Goal: Task Accomplishment & Management: Manage account settings

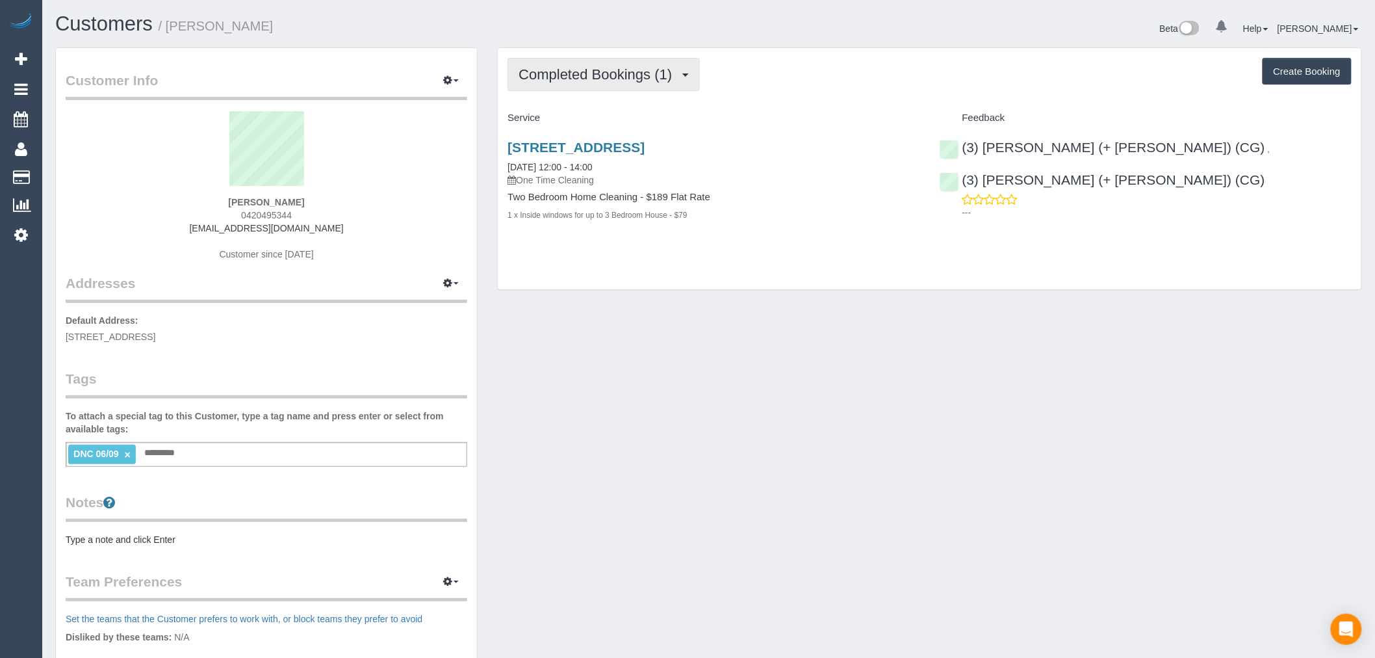
click at [667, 77] on span "Completed Bookings (1)" at bounding box center [599, 74] width 160 height 16
click at [88, 38] on div "Customers / Will MacFarlane" at bounding box center [377, 27] width 664 height 28
click at [90, 26] on link "Customers" at bounding box center [103, 23] width 97 height 23
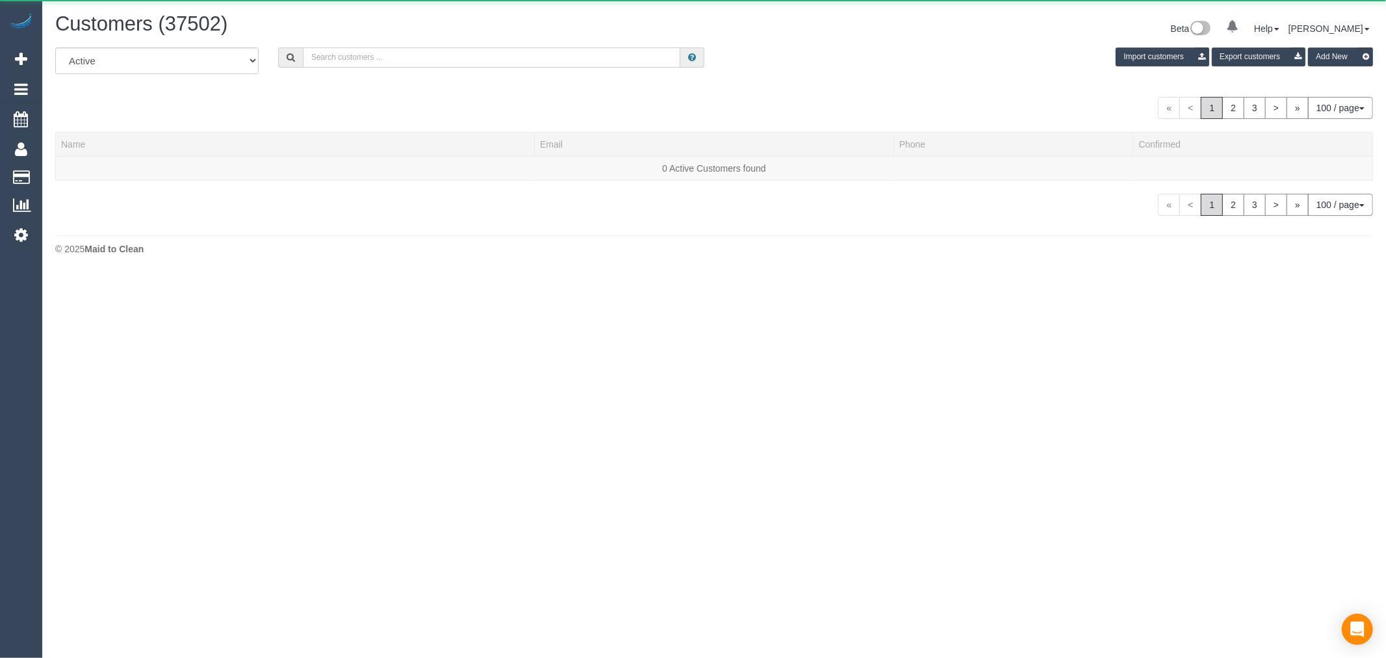
click at [515, 62] on input "text" at bounding box center [492, 57] width 378 height 20
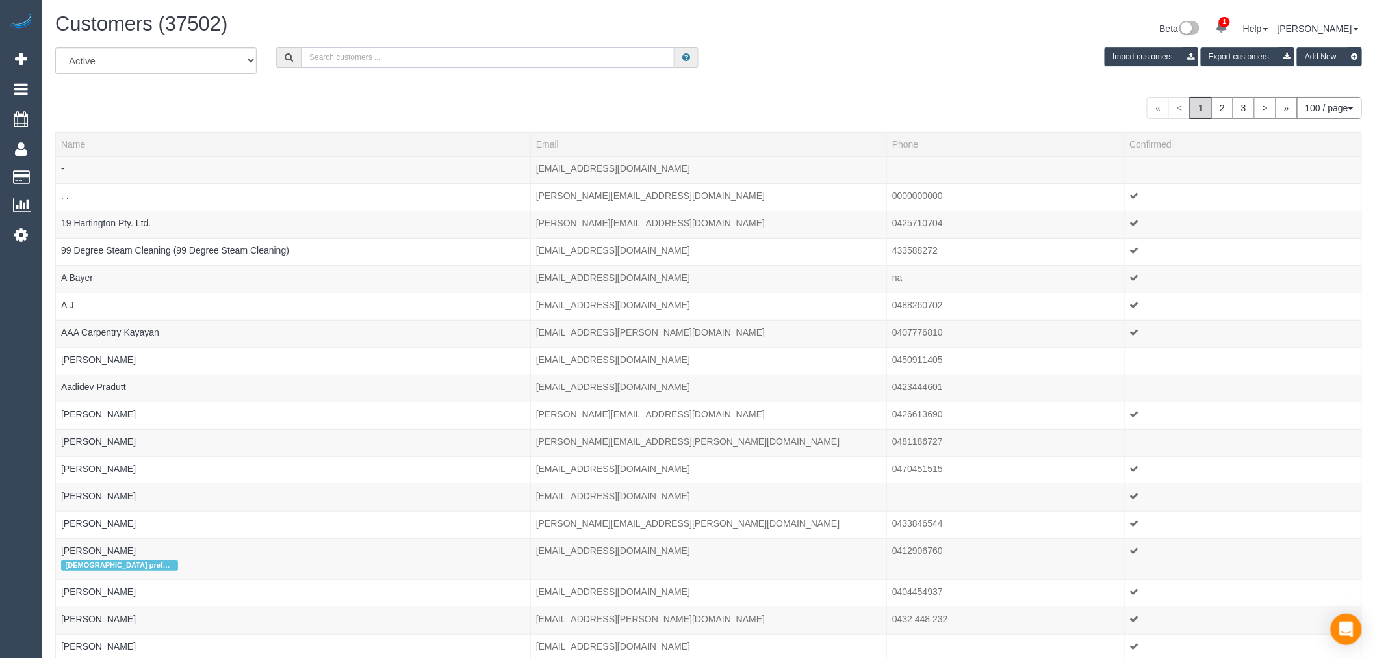
click at [441, 64] on input "text" at bounding box center [488, 57] width 374 height 20
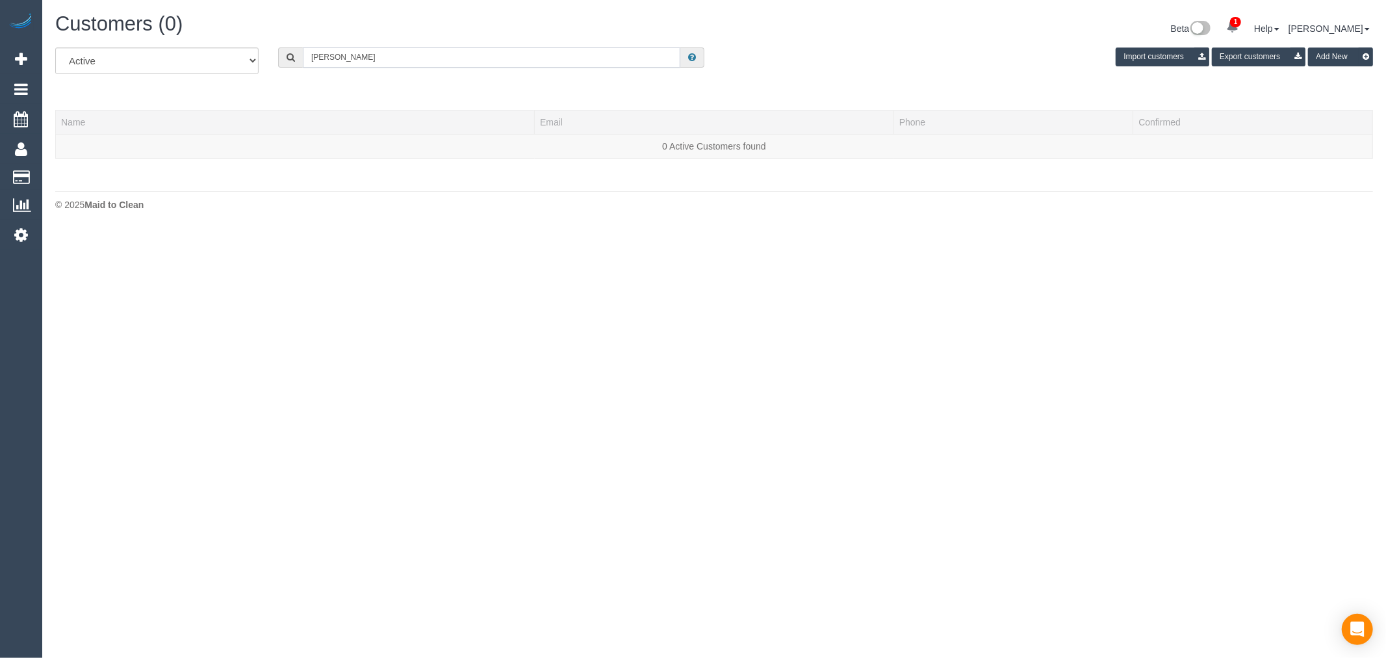
click at [362, 55] on input "george pu" at bounding box center [492, 57] width 378 height 20
drag, startPoint x: 362, startPoint y: 55, endPoint x: 339, endPoint y: 57, distance: 23.5
click at [339, 57] on input "george pu" at bounding box center [492, 57] width 378 height 20
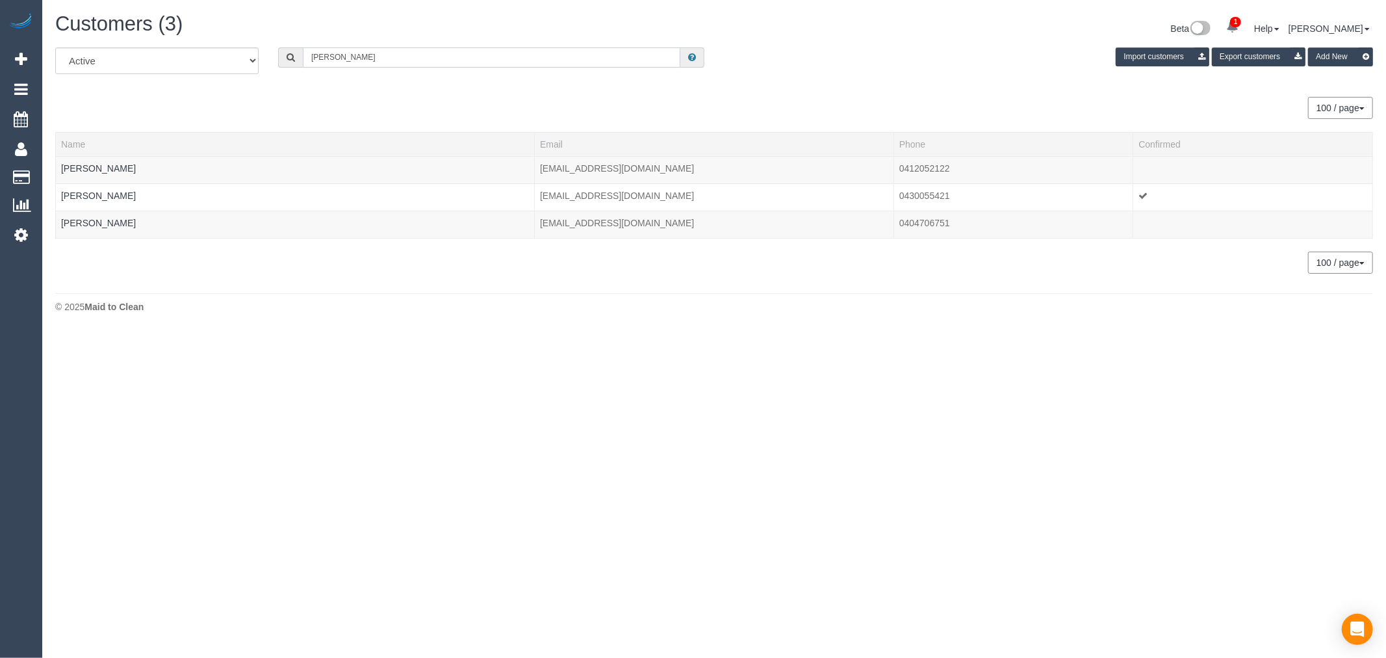
drag, startPoint x: 413, startPoint y: 56, endPoint x: 153, endPoint y: 55, distance: 260.0
click at [153, 55] on div "All Active Archived george p Import customers Export customers Add New" at bounding box center [714, 65] width 1338 height 36
paste input "charpsyoung@gmail.com"
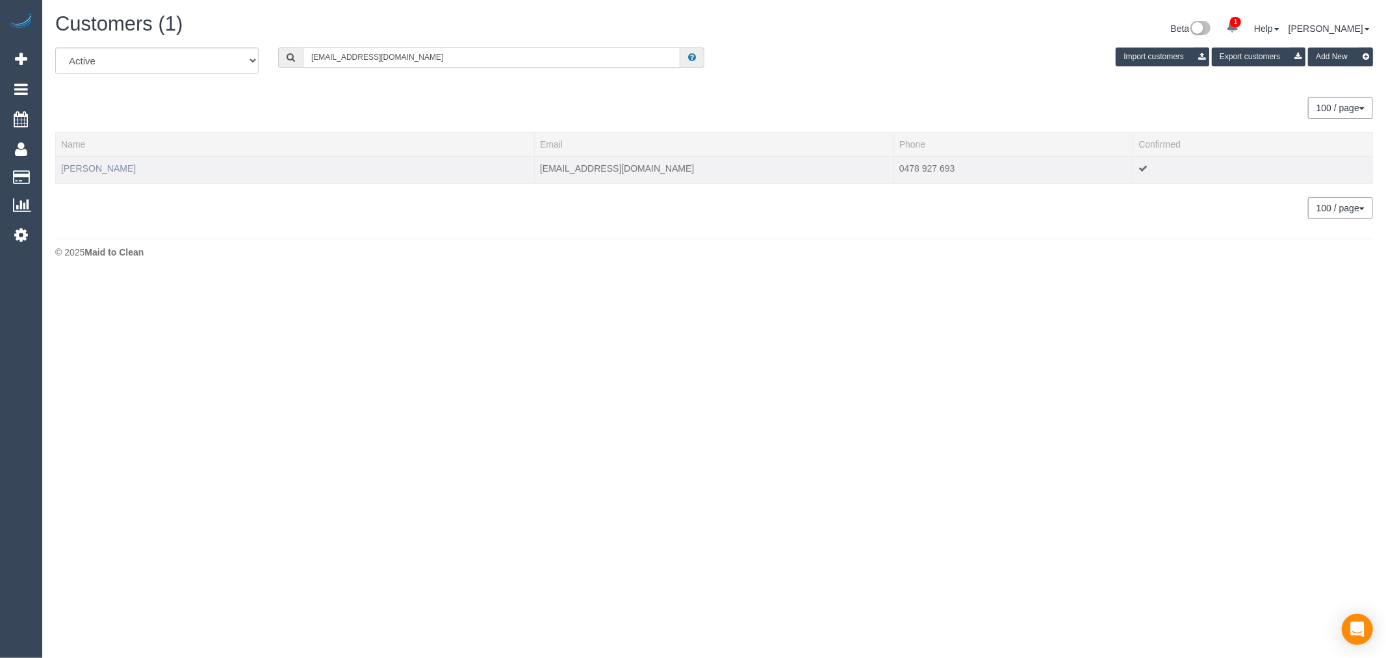
type input "charpsyoung@gmail.com"
click at [103, 167] on link "Simon Young" at bounding box center [98, 168] width 75 height 10
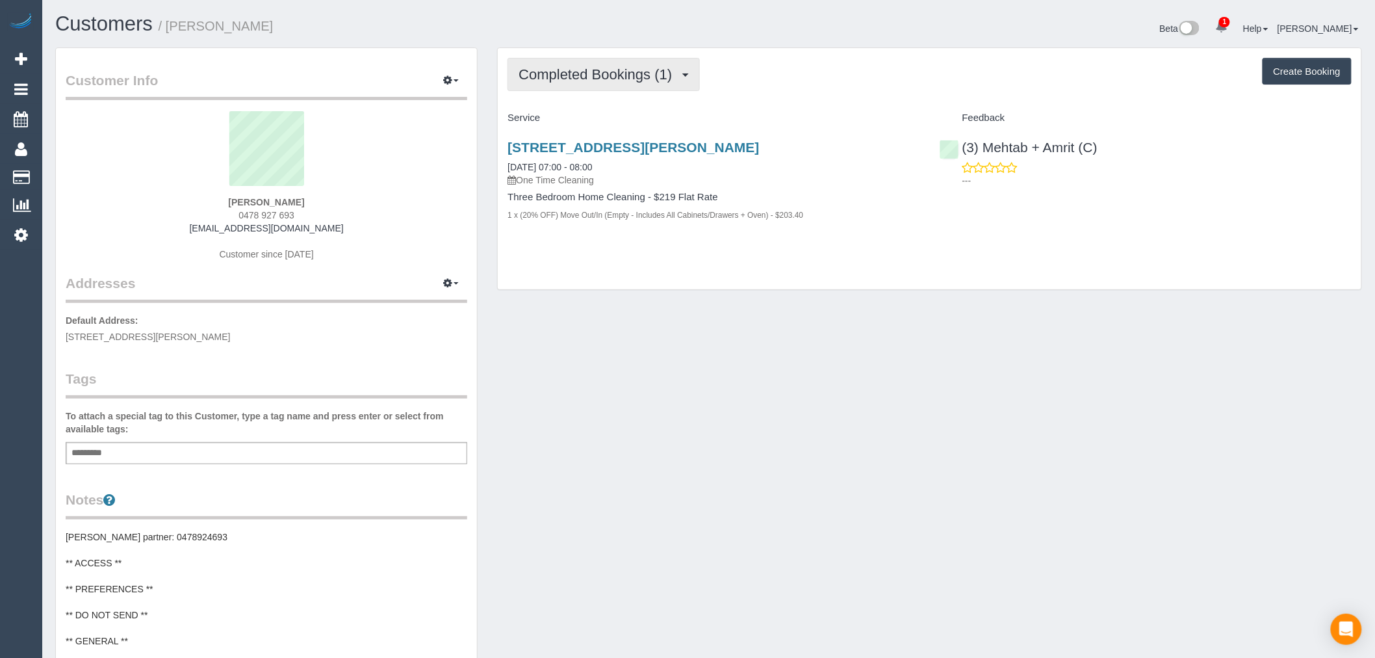
click at [634, 74] on span "Completed Bookings (1)" at bounding box center [599, 74] width 160 height 16
click at [823, 79] on div "Completed Bookings (1) Completed Bookings (1) Upcoming Bookings (0) Cancelled B…" at bounding box center [930, 74] width 844 height 33
click at [101, 13] on link "Customers" at bounding box center [103, 23] width 97 height 23
click at [101, 14] on link "Customers" at bounding box center [103, 23] width 97 height 23
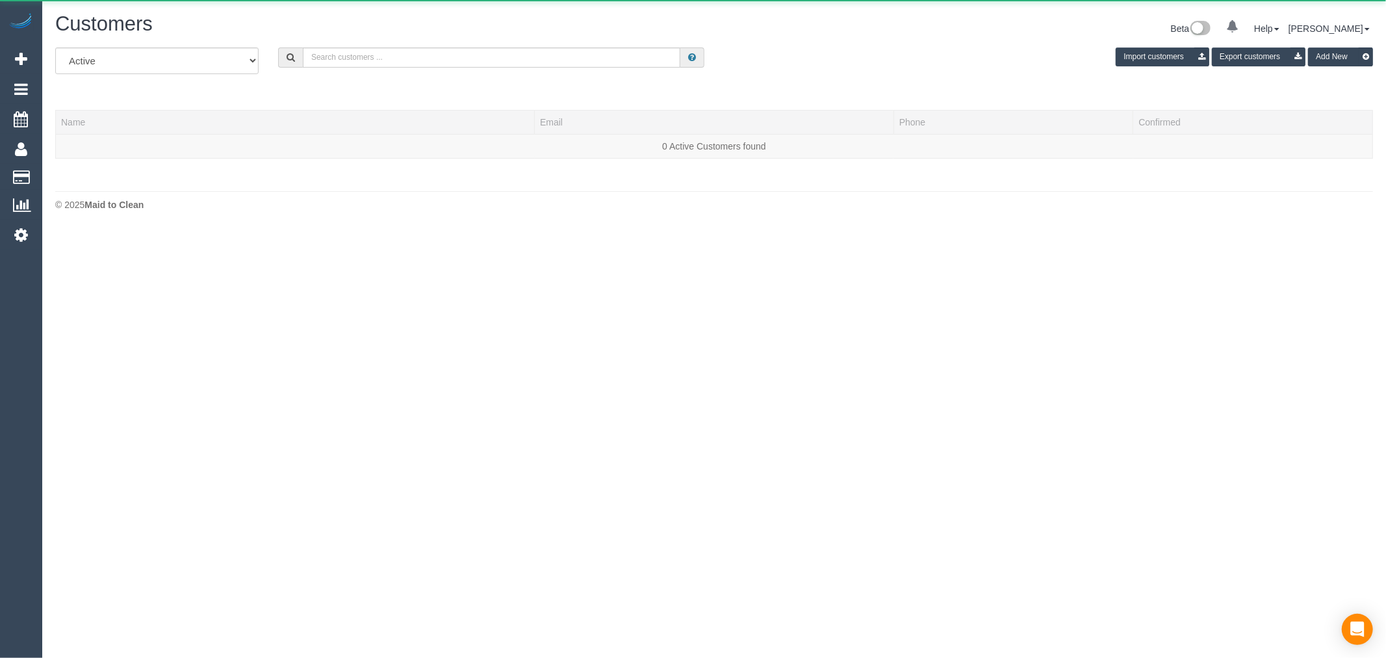
click at [403, 66] on input "text" at bounding box center [492, 57] width 378 height 20
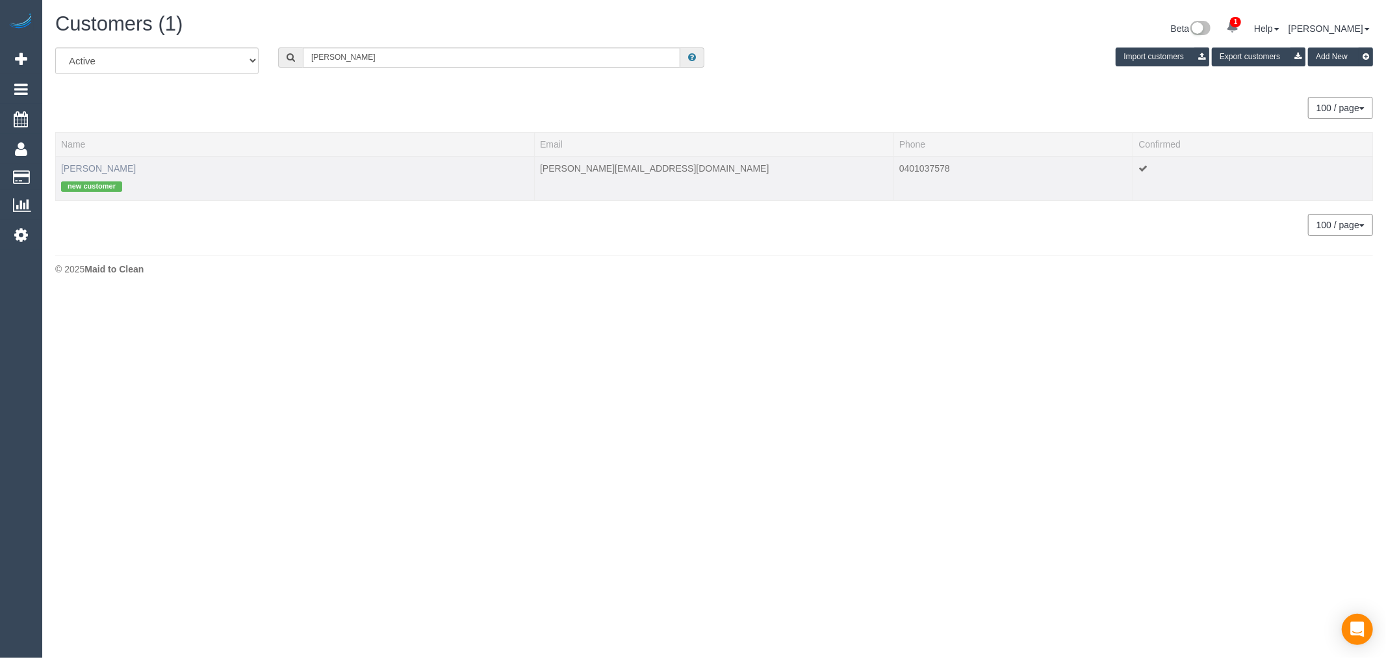
type input "Roy Zhang"
click at [68, 171] on link "roy zhang" at bounding box center [98, 168] width 75 height 10
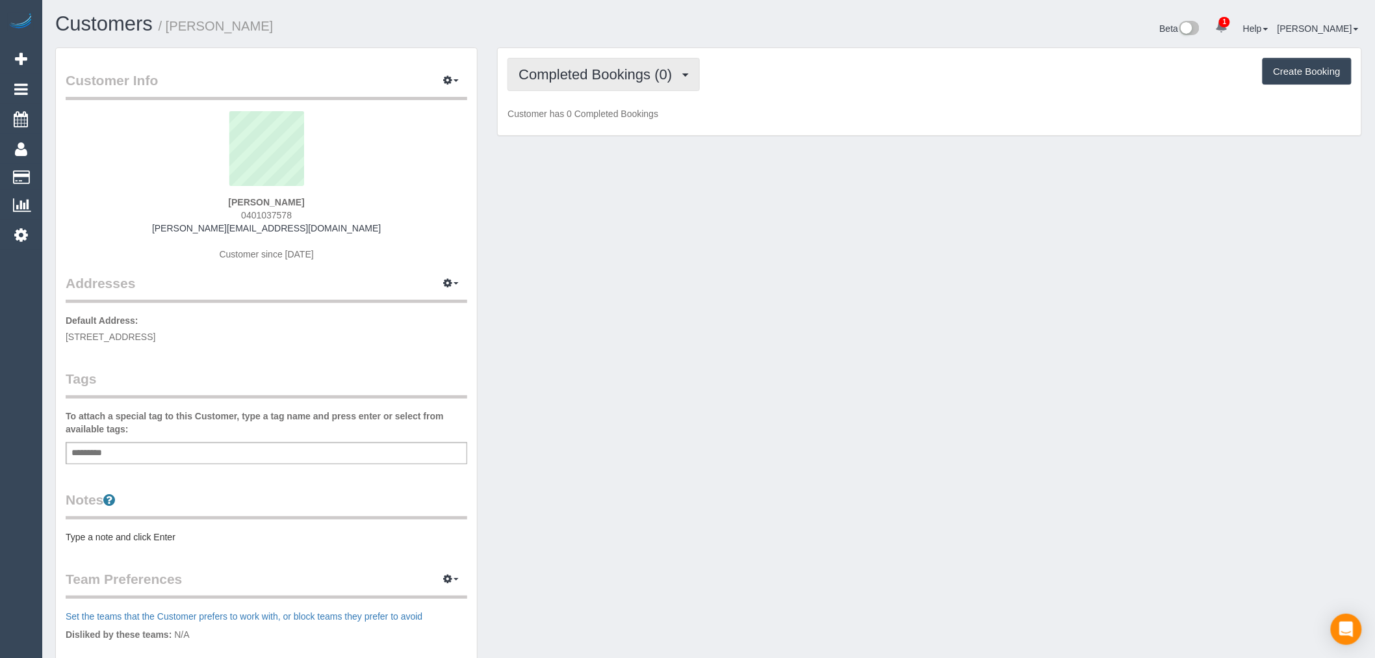
click at [628, 68] on span "Completed Bookings (0)" at bounding box center [599, 74] width 160 height 16
click at [625, 122] on link "Upcoming Bookings (1)" at bounding box center [575, 121] width 135 height 17
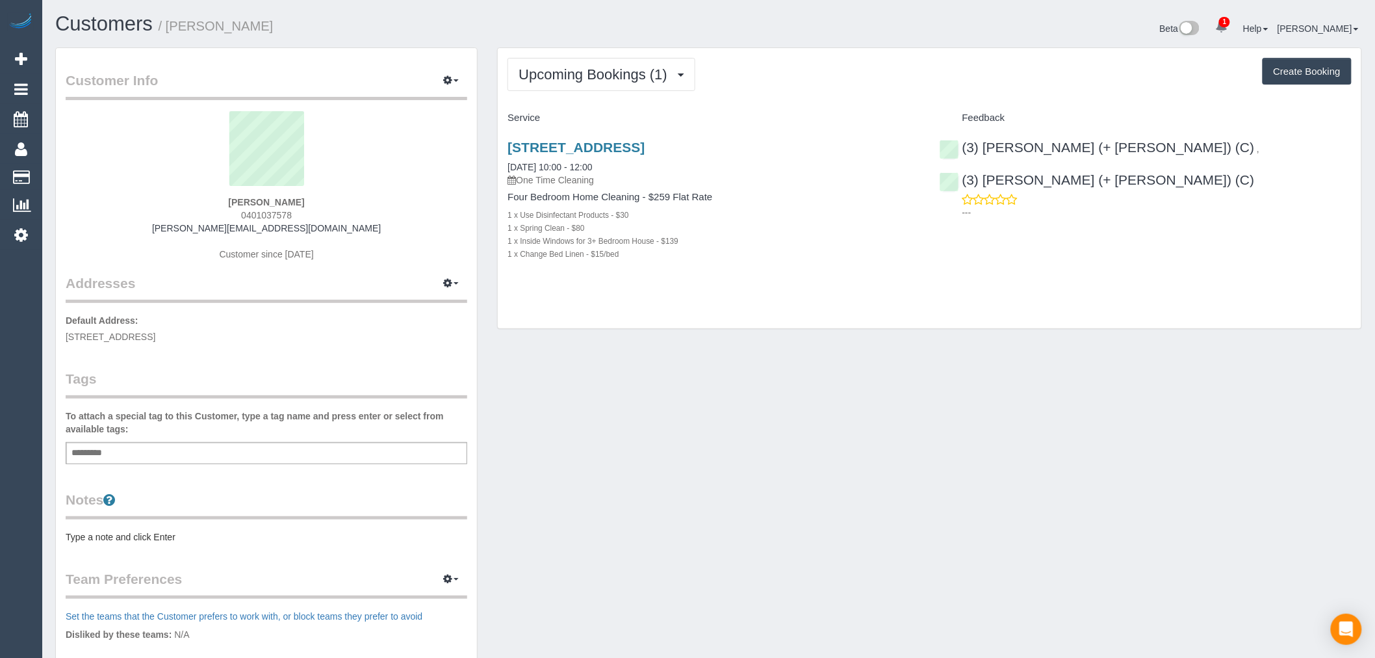
drag, startPoint x: 753, startPoint y: 138, endPoint x: 763, endPoint y: 138, distance: 10.4
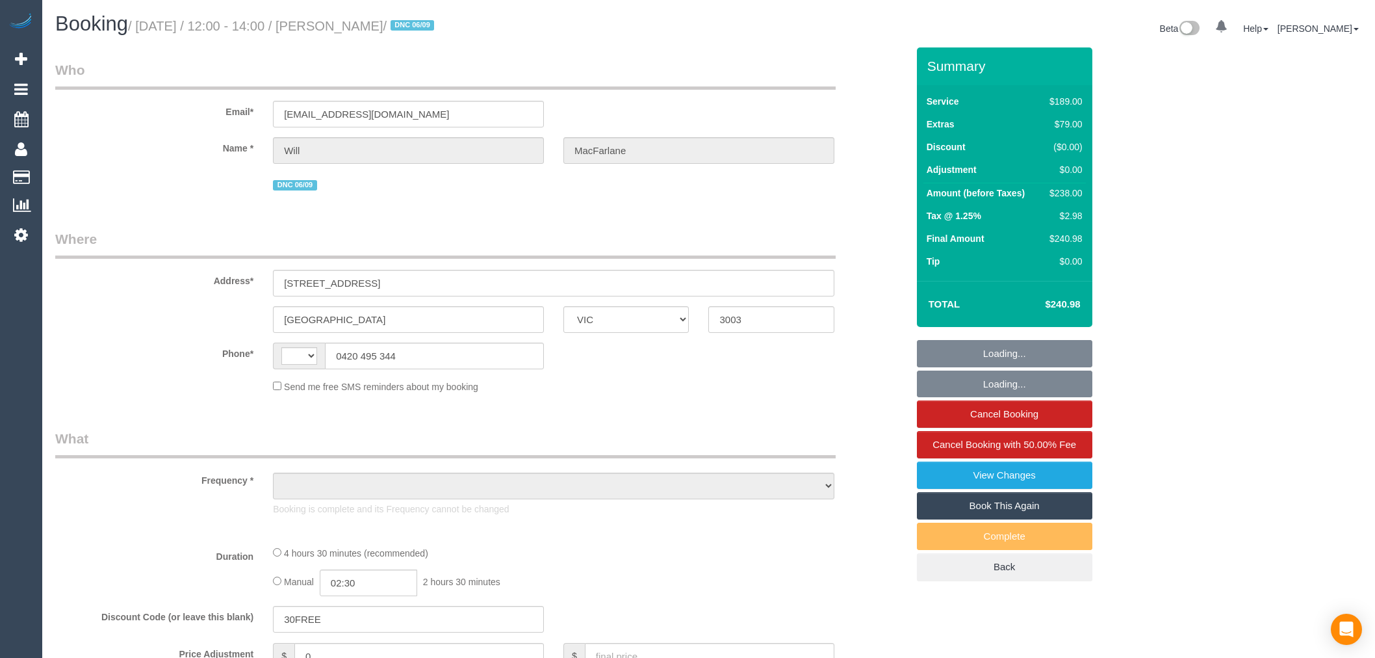
select select "VIC"
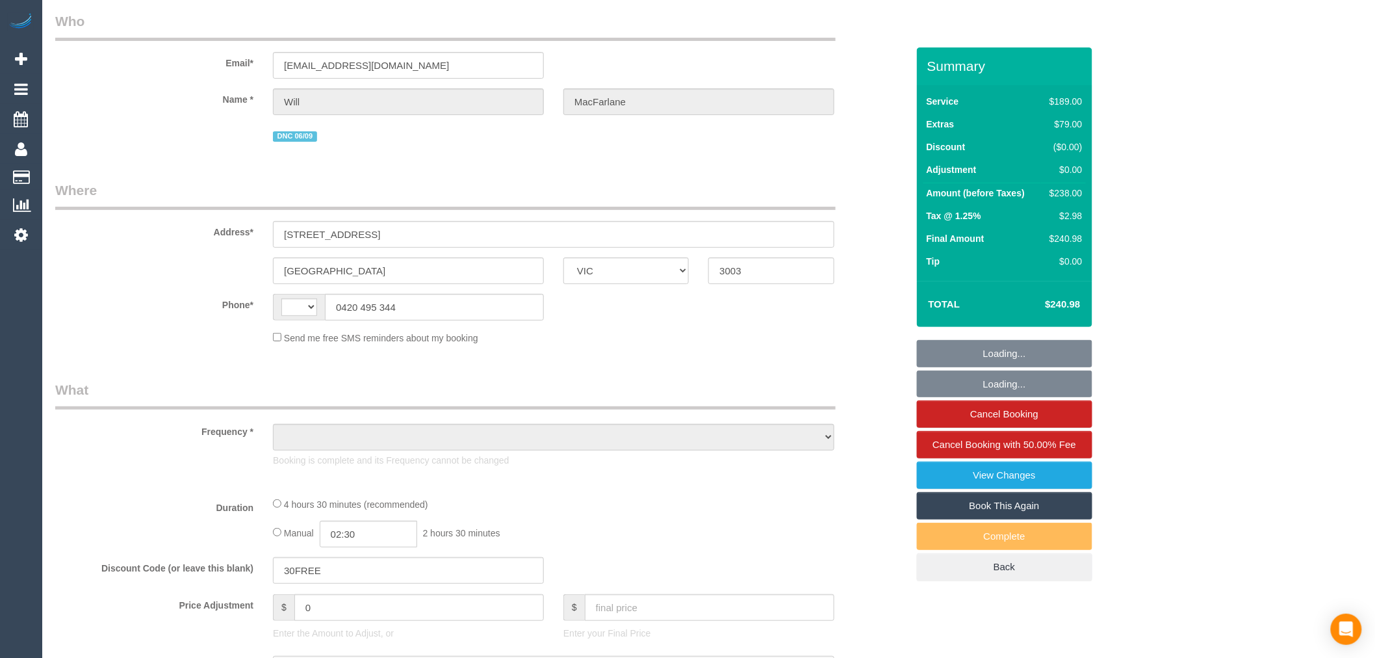
select select "string:AU"
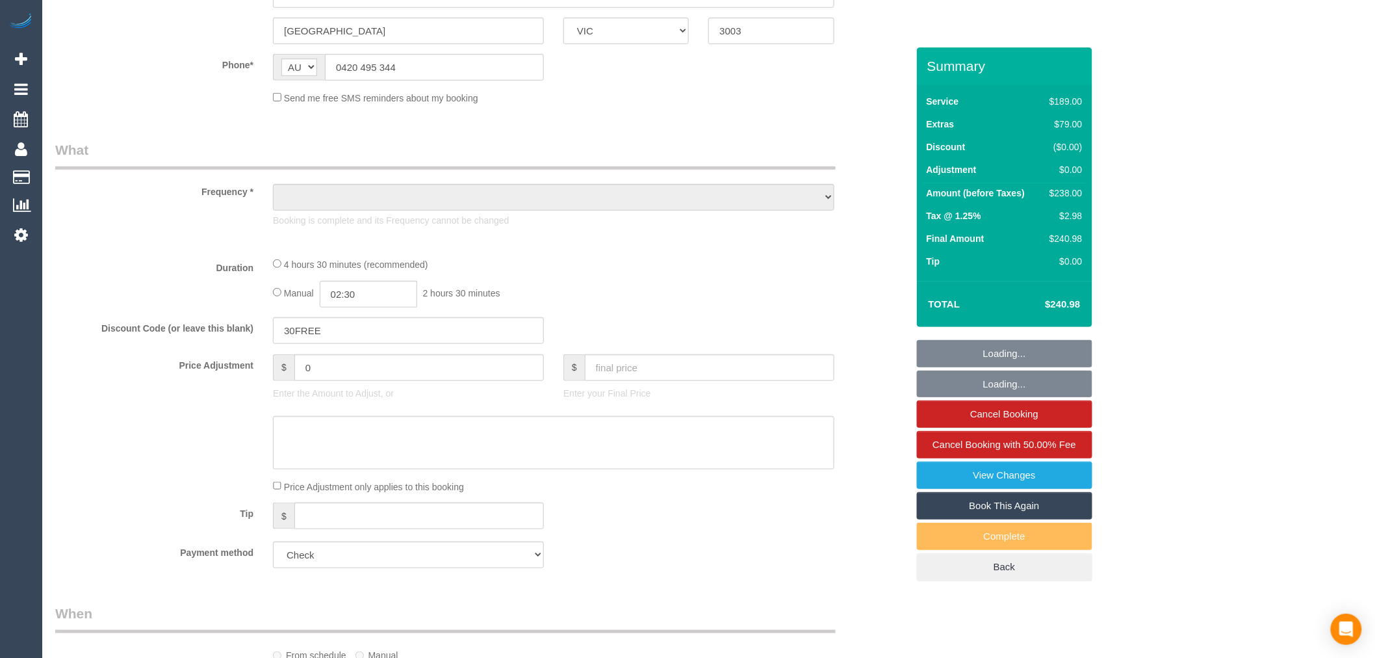
select select "object:603"
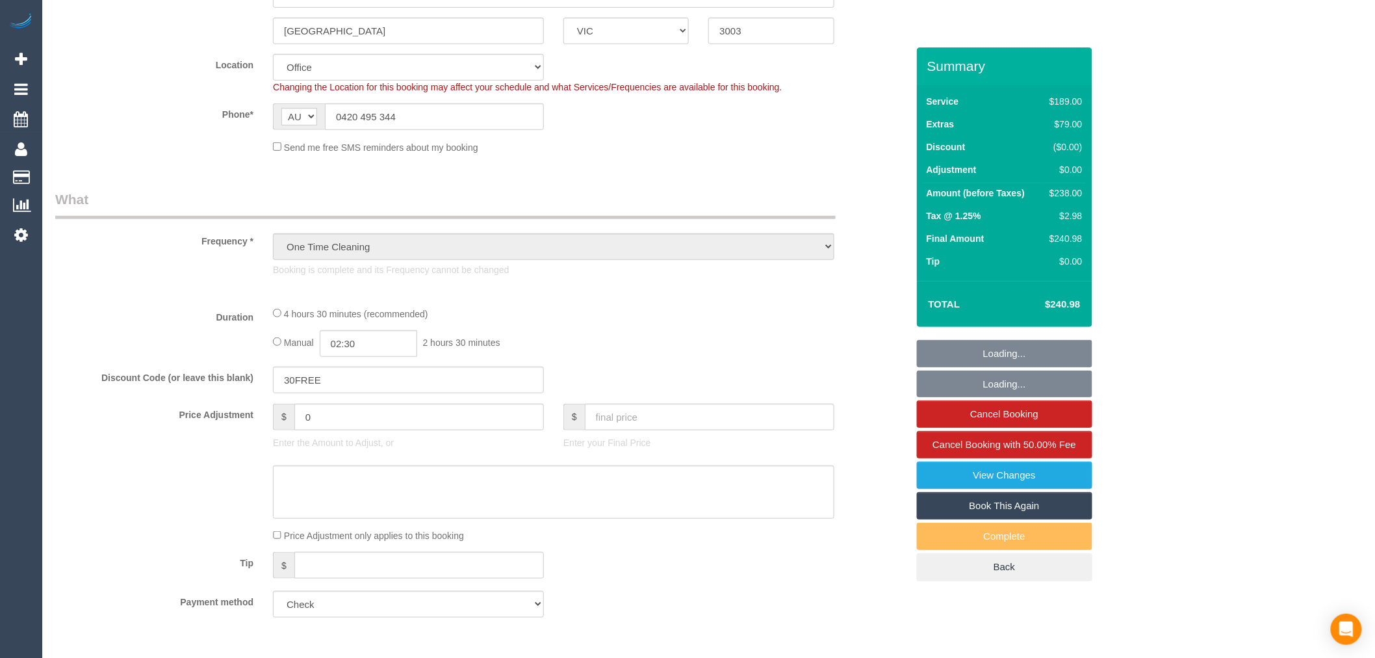
select select "number:28"
select select "number:14"
select select "number:20"
select select "number:24"
select select "number:13"
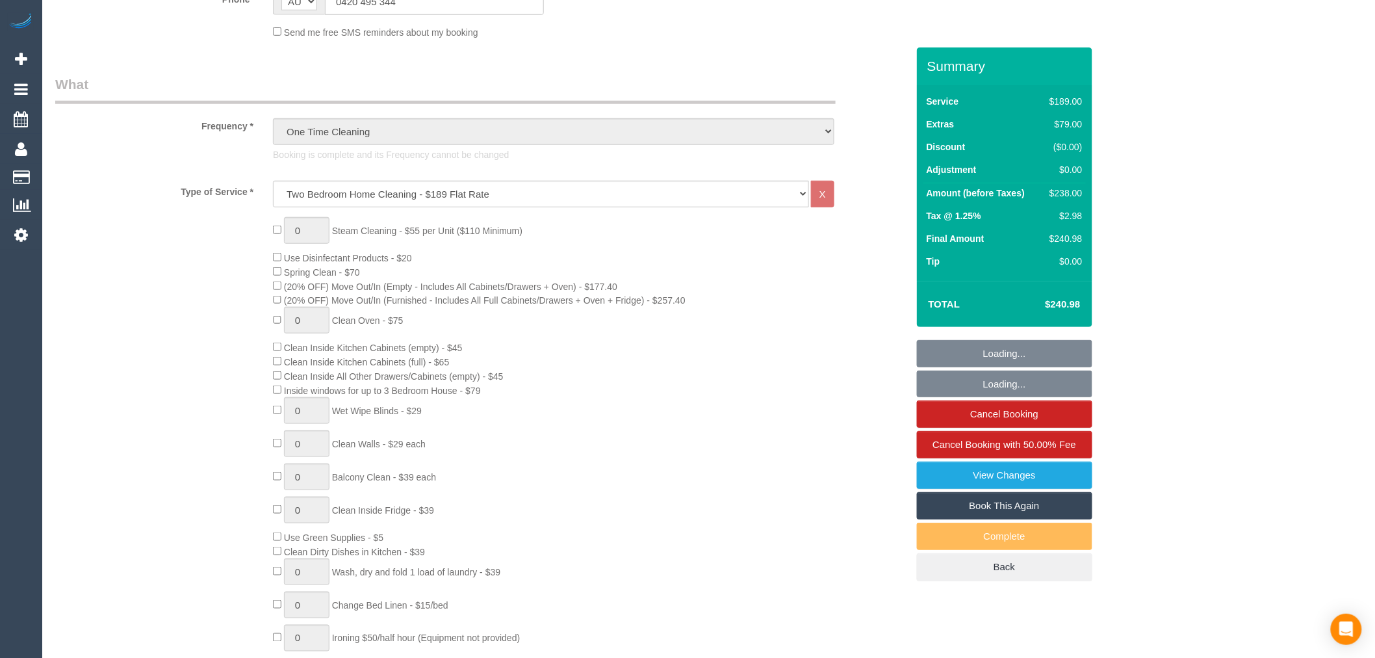
select select "object:868"
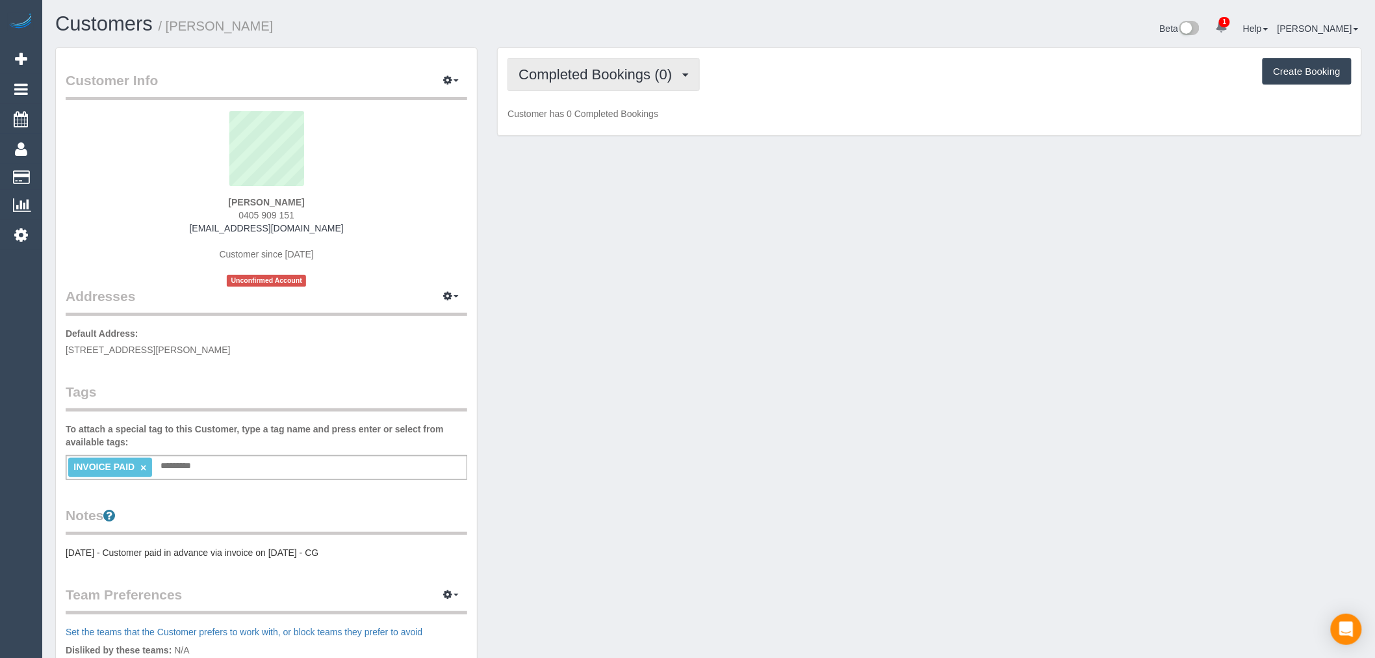
click at [618, 75] on span "Completed Bookings (0)" at bounding box center [599, 74] width 160 height 16
click at [624, 118] on link "Upcoming Bookings (1)" at bounding box center [575, 121] width 135 height 17
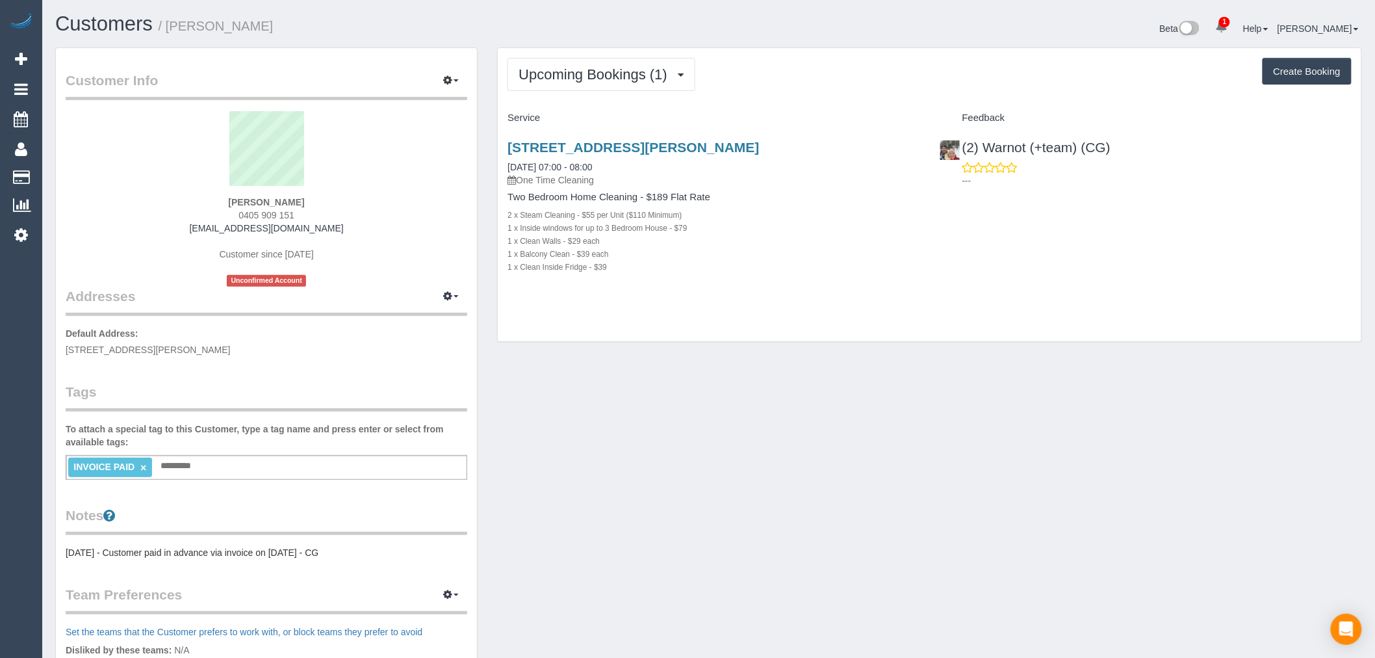
click at [674, 139] on div "[STREET_ADDRESS][PERSON_NAME] [DATE] 07:00 - 08:00 One Time Cleaning Two Bedroo…" at bounding box center [714, 214] width 432 height 170
click at [687, 151] on link "705/35 Plentry Road, Preston, VIC 3072" at bounding box center [634, 147] width 252 height 15
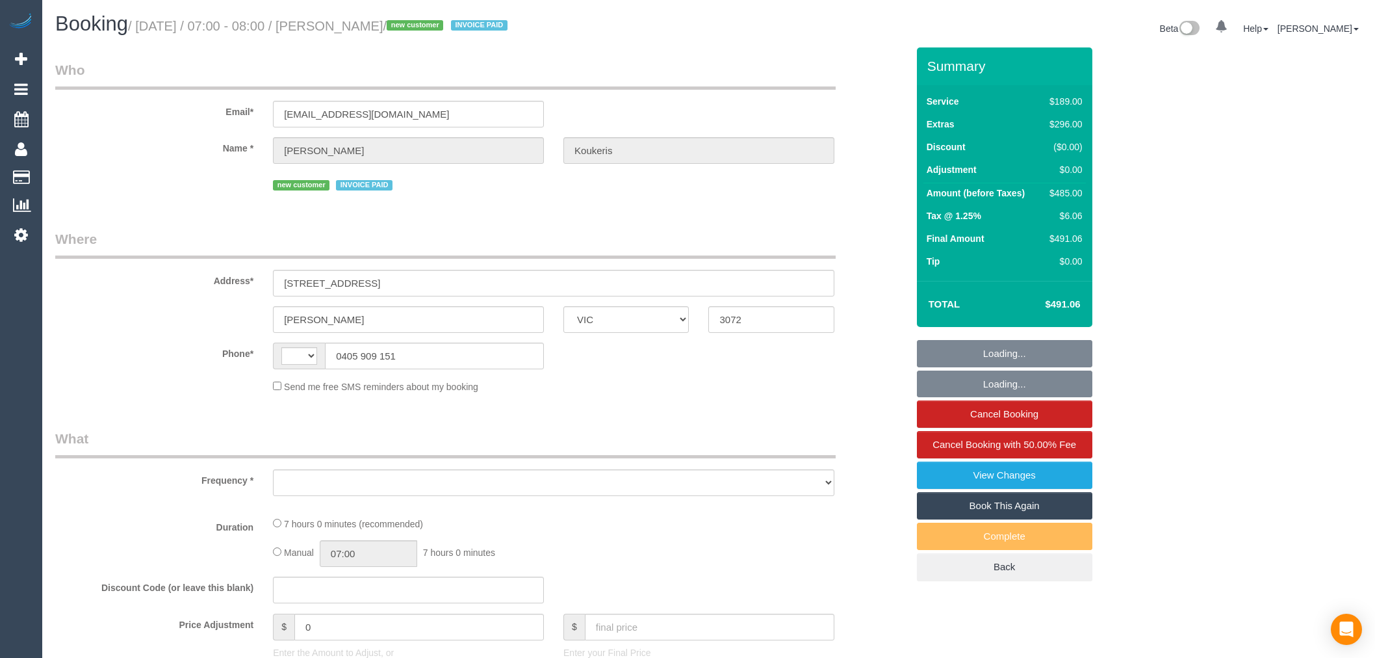
select select "VIC"
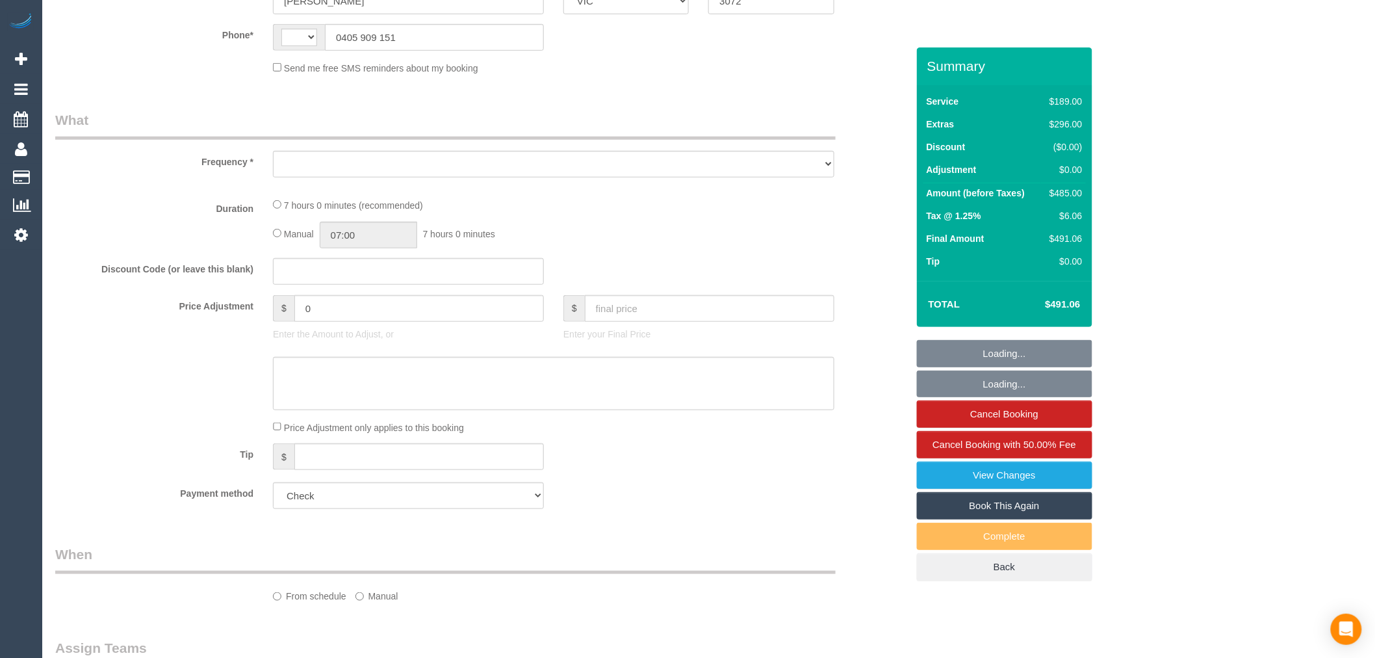
select select "string:AU"
select select "object:538"
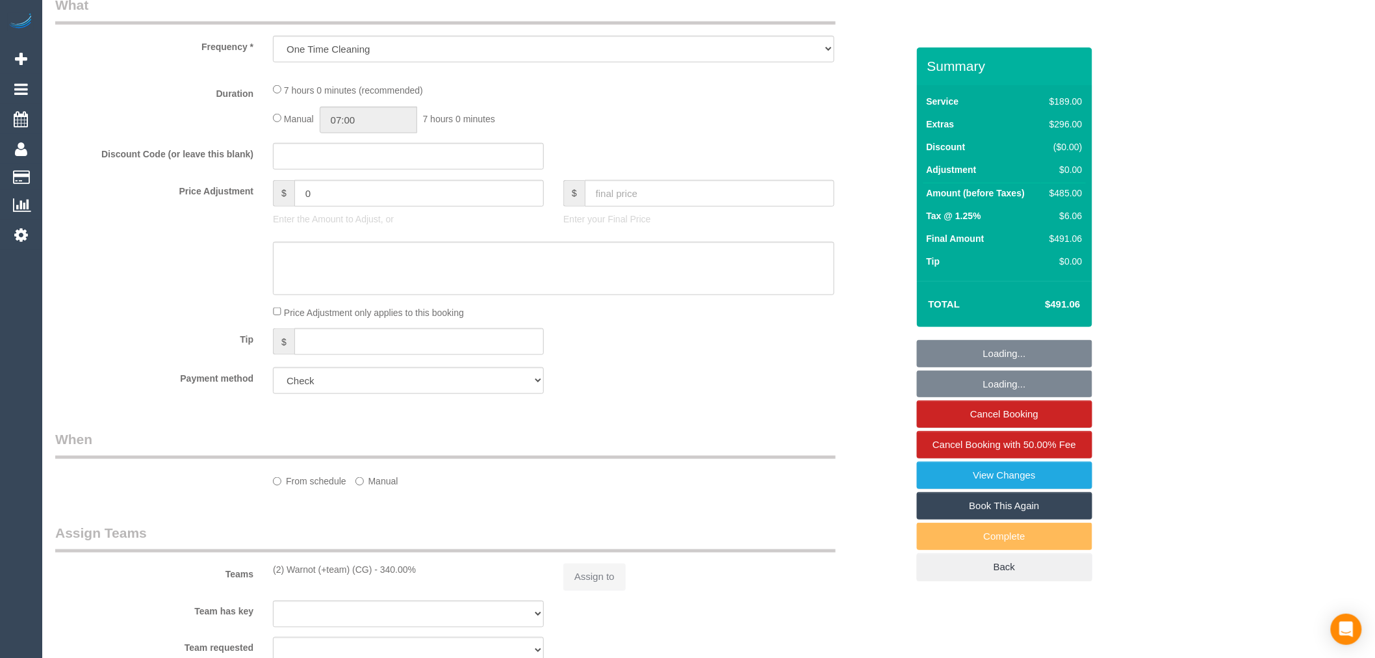
select select "number:28"
select select "number:14"
select select "number:19"
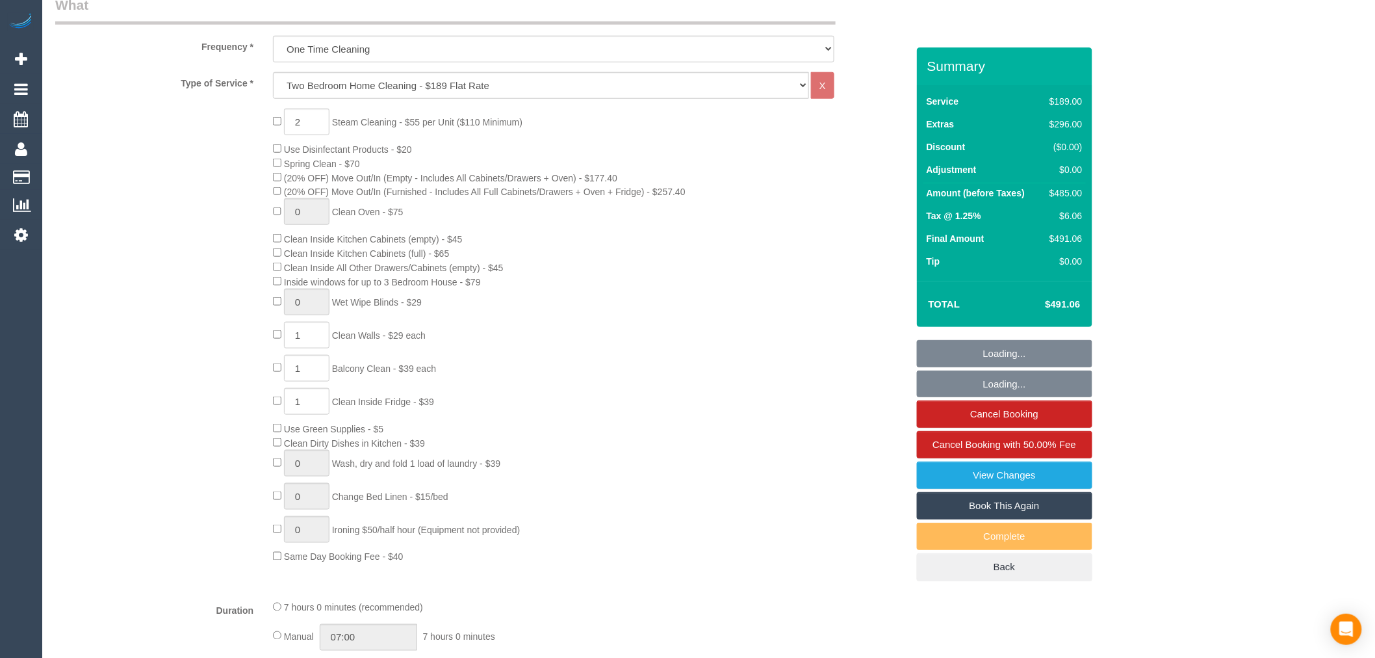
select select "object:1464"
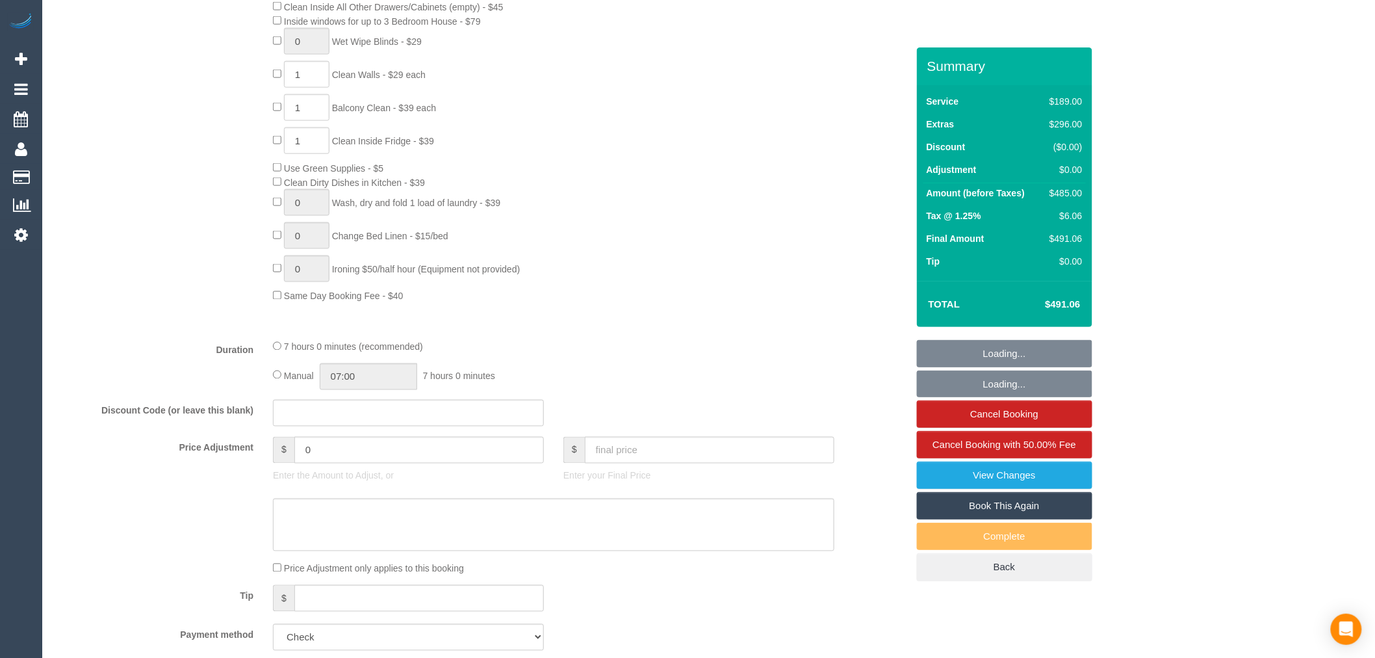
select select "spot1"
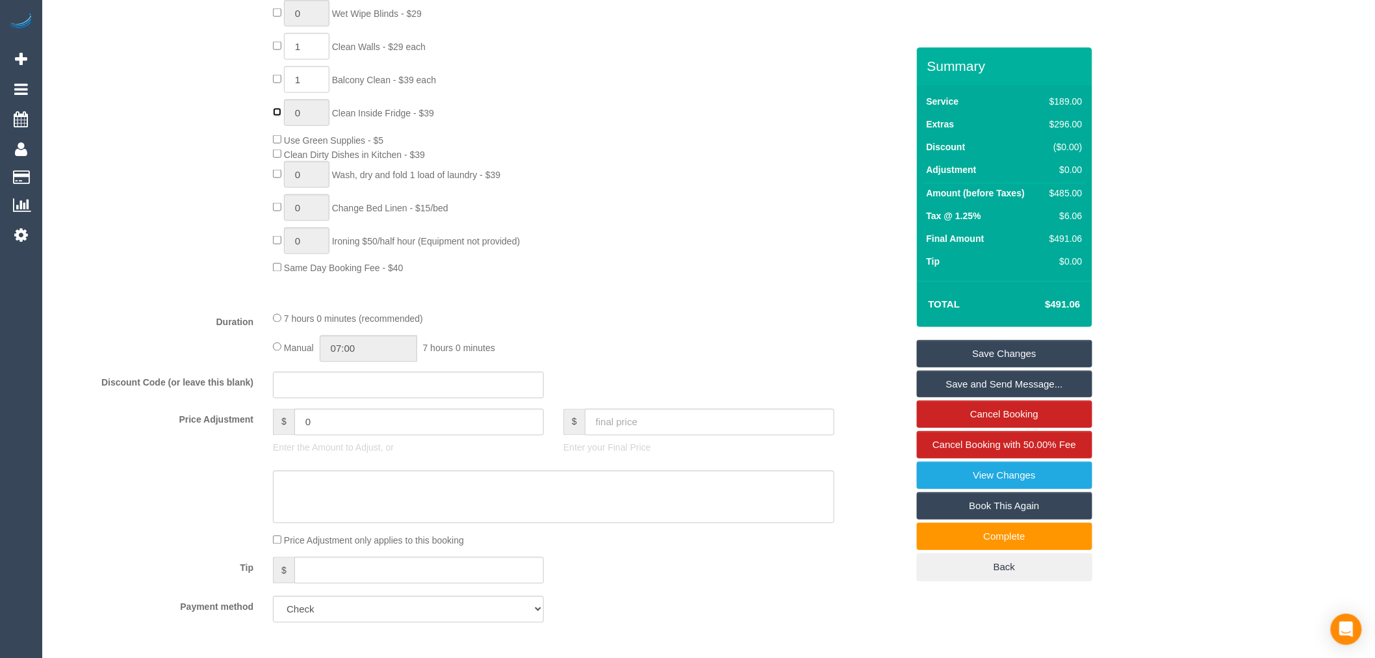
type input "1"
click at [709, 229] on div "2 Steam Cleaning - $55 per Unit ($110 Minimum) Use Disinfectant Products - $20 …" at bounding box center [589, 47] width 653 height 455
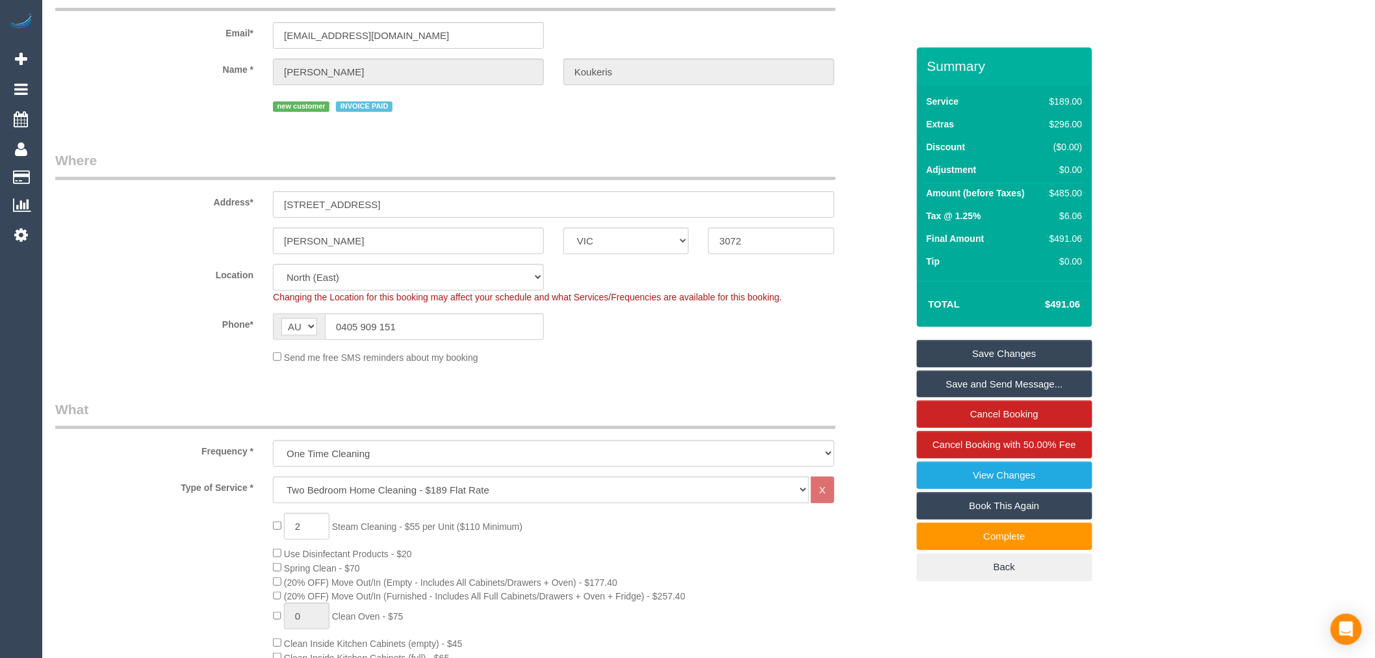
scroll to position [42, 0]
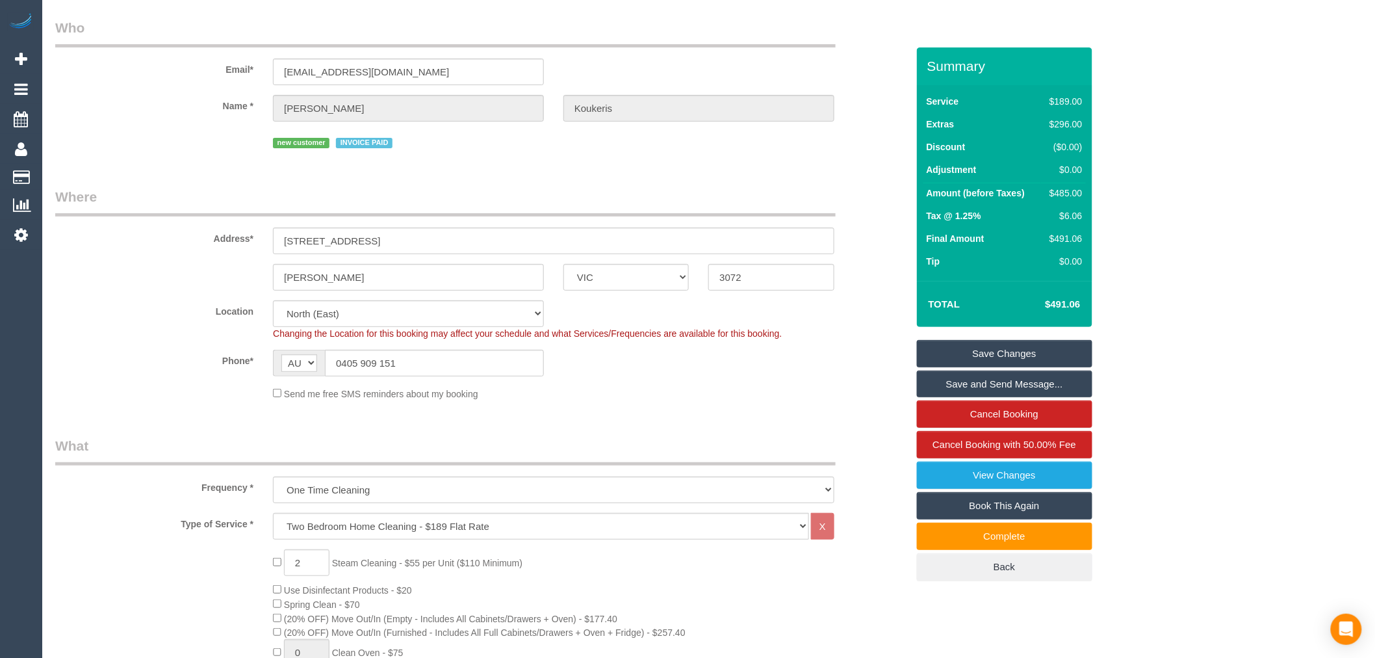
click at [1051, 506] on link "Book This Again" at bounding box center [1004, 505] width 175 height 27
select select "VIC"
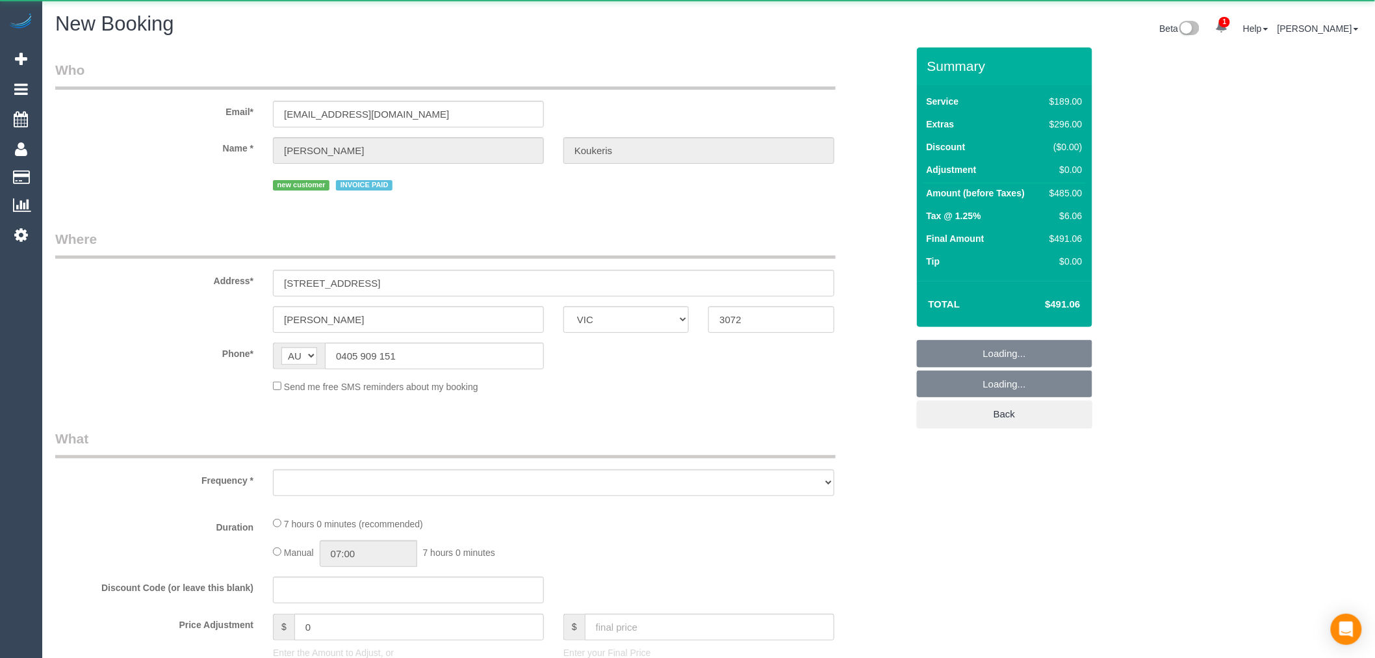
select select "string:stripe"
select select "object:2409"
select select "number:28"
select select "number:14"
select select "number:19"
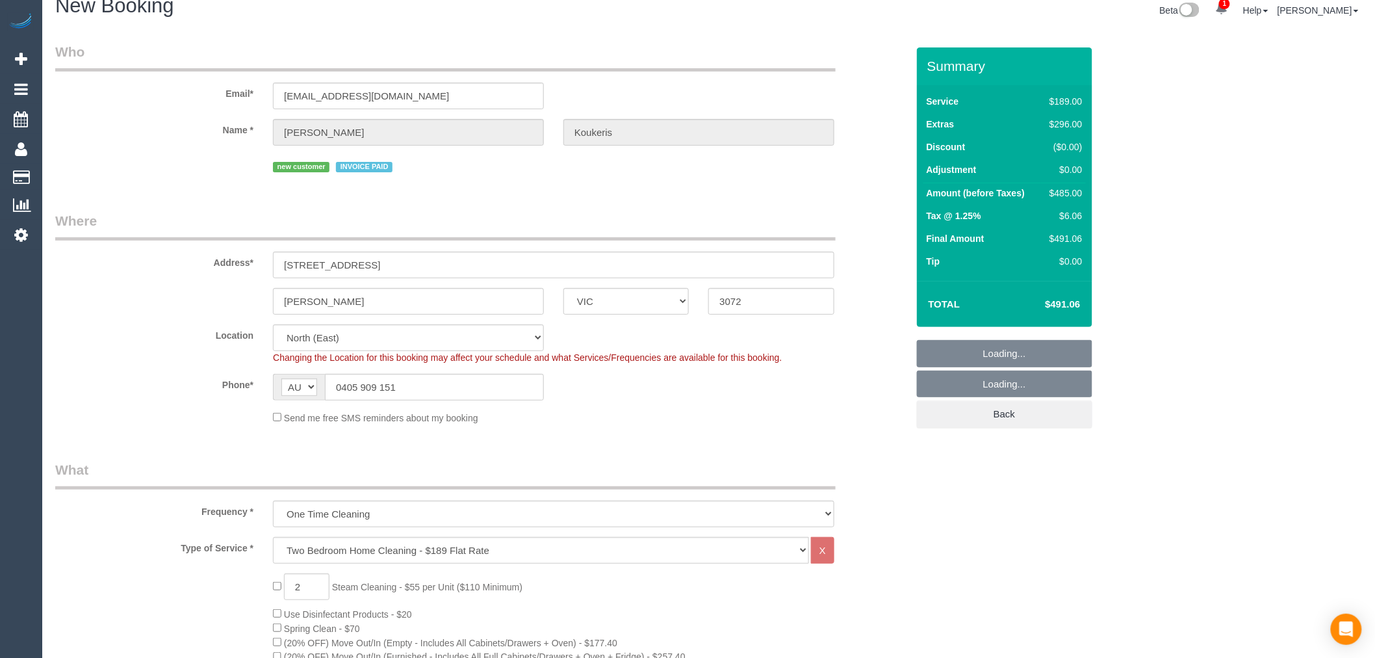
scroll to position [144, 0]
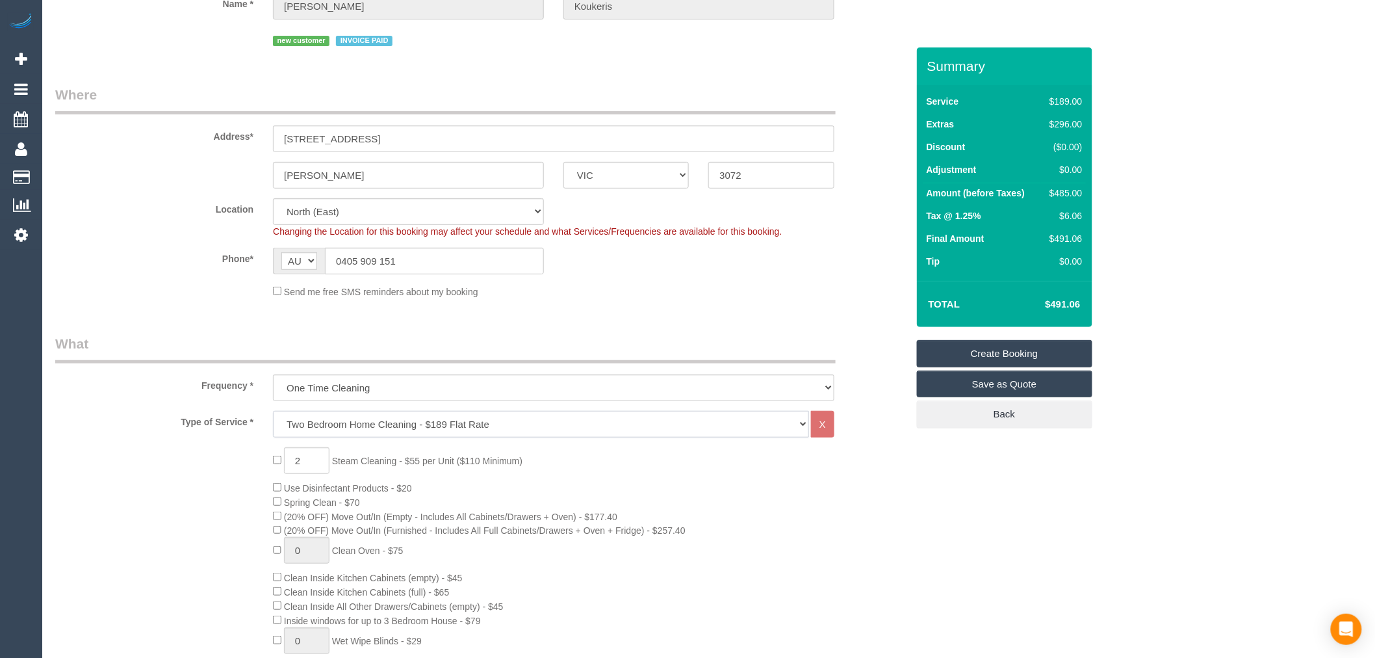
click at [423, 425] on select "Hourly Service - $70/h Hourly Service - $65/h Hourly Service - $60/h Hourly Ser…" at bounding box center [541, 424] width 536 height 27
click at [151, 356] on legend "What" at bounding box center [445, 348] width 781 height 29
select select "object:3169"
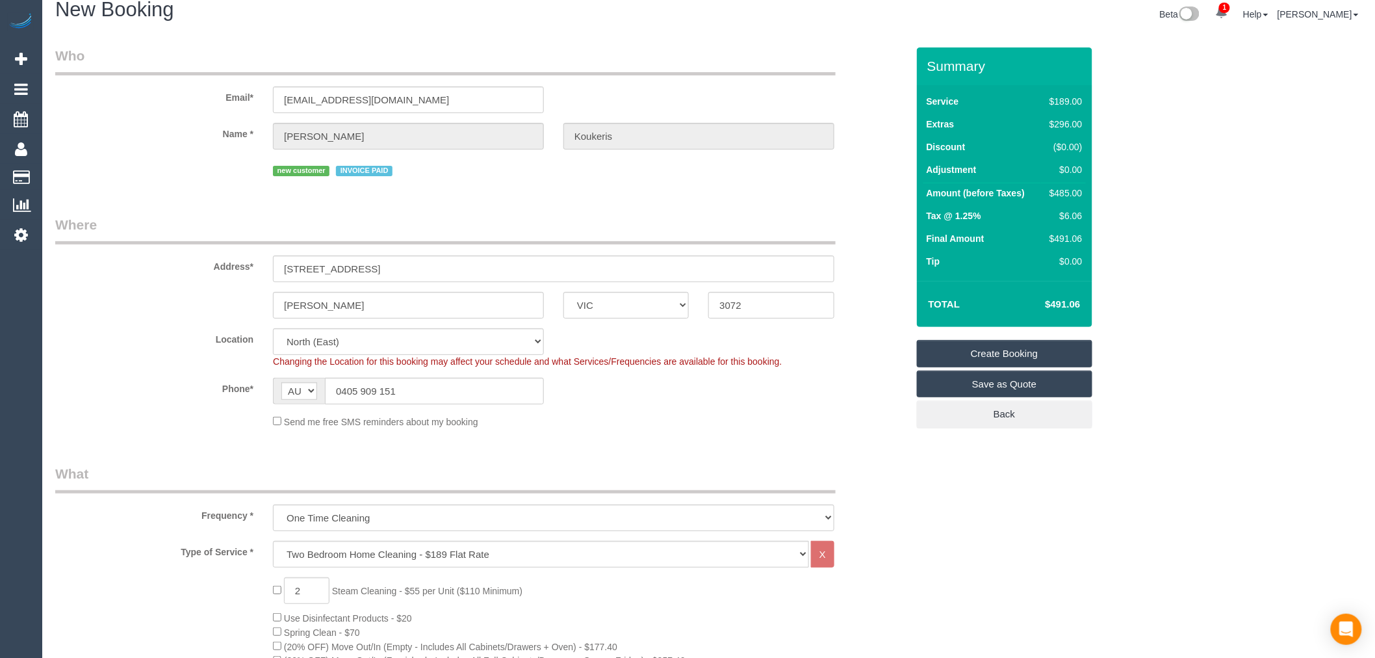
scroll to position [0, 0]
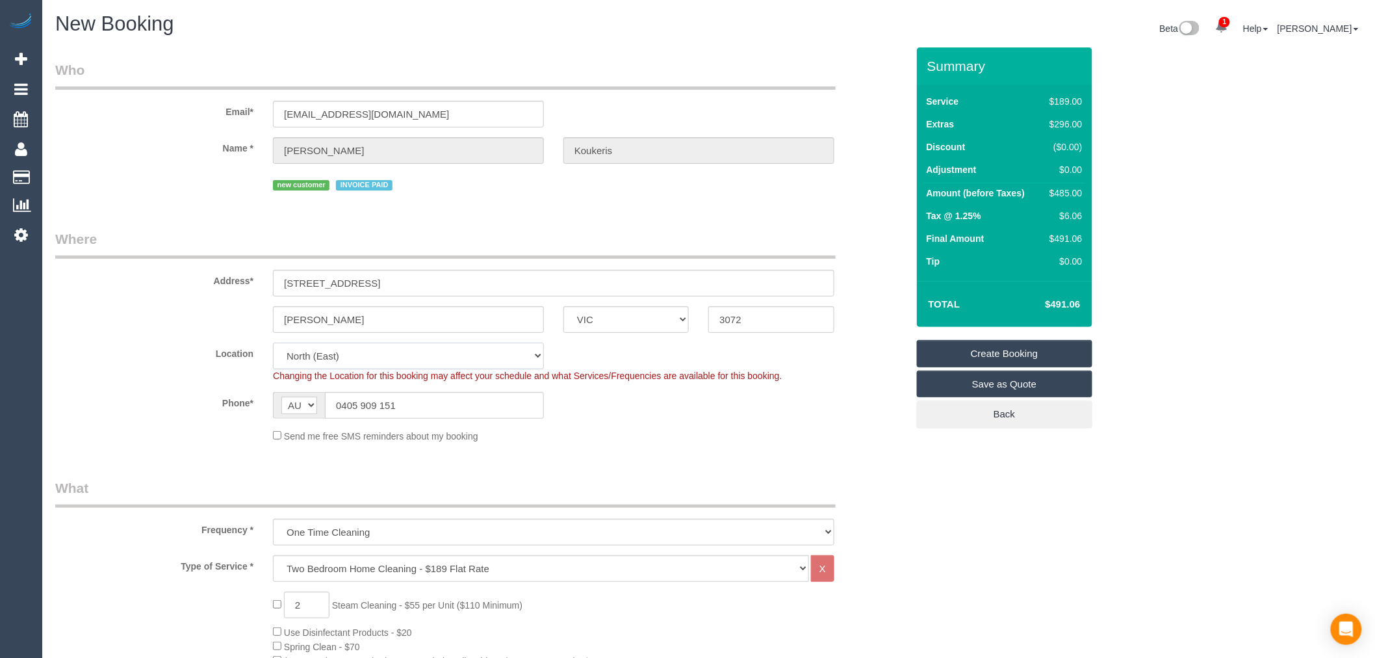
drag, startPoint x: 415, startPoint y: 357, endPoint x: 399, endPoint y: 355, distance: 15.8
click at [415, 357] on select "Office City East (North) East (South) Inner East Inner North (East) Inner North…" at bounding box center [408, 356] width 271 height 27
select select "50"
click at [273, 344] on select "Office City East (North) East (South) Inner East Inner North (East) Inner North…" at bounding box center [408, 356] width 271 height 27
select select "object:3176"
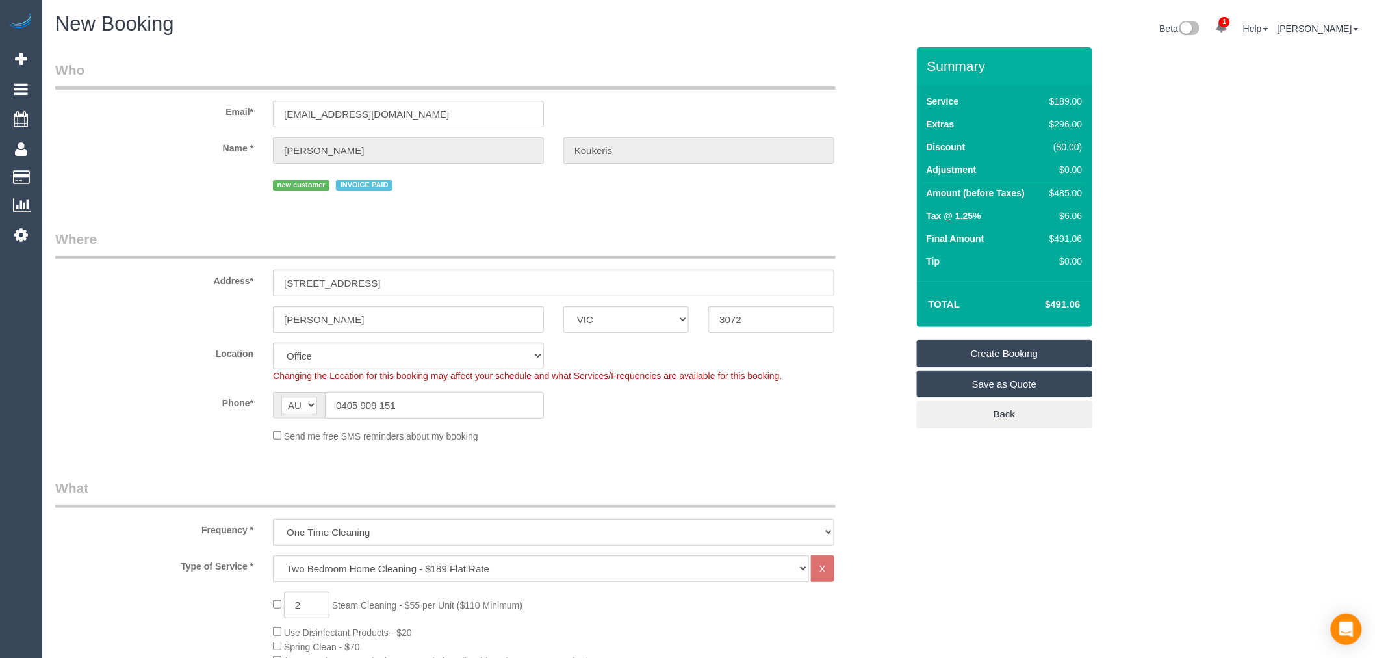
click at [570, 579] on select "Hourly Service - $70/h Hourly Service - $65/h Hourly Service - $60/h Hourly Ser…" at bounding box center [541, 568] width 536 height 27
select select "19"
click at [273, 557] on select "Hourly Service - $70/h Hourly Service - $65/h Hourly Service - $60/h Hourly Ser…" at bounding box center [541, 568] width 536 height 27
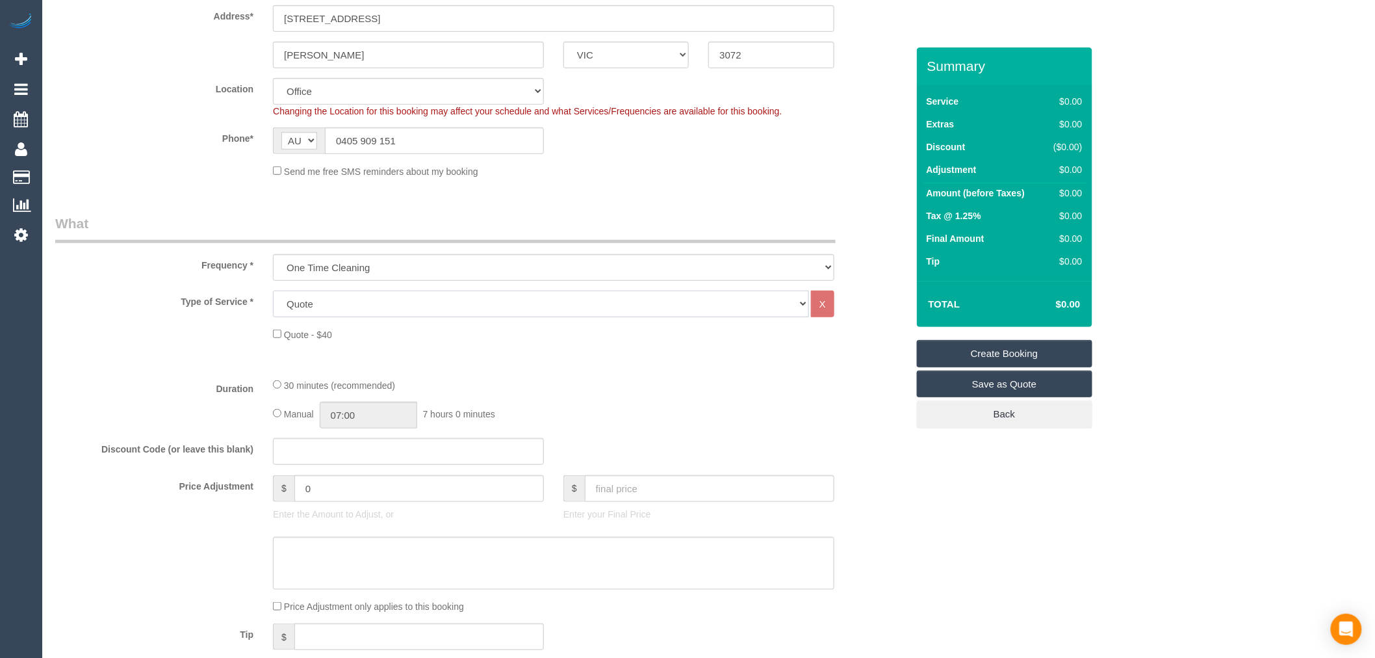
scroll to position [361, 0]
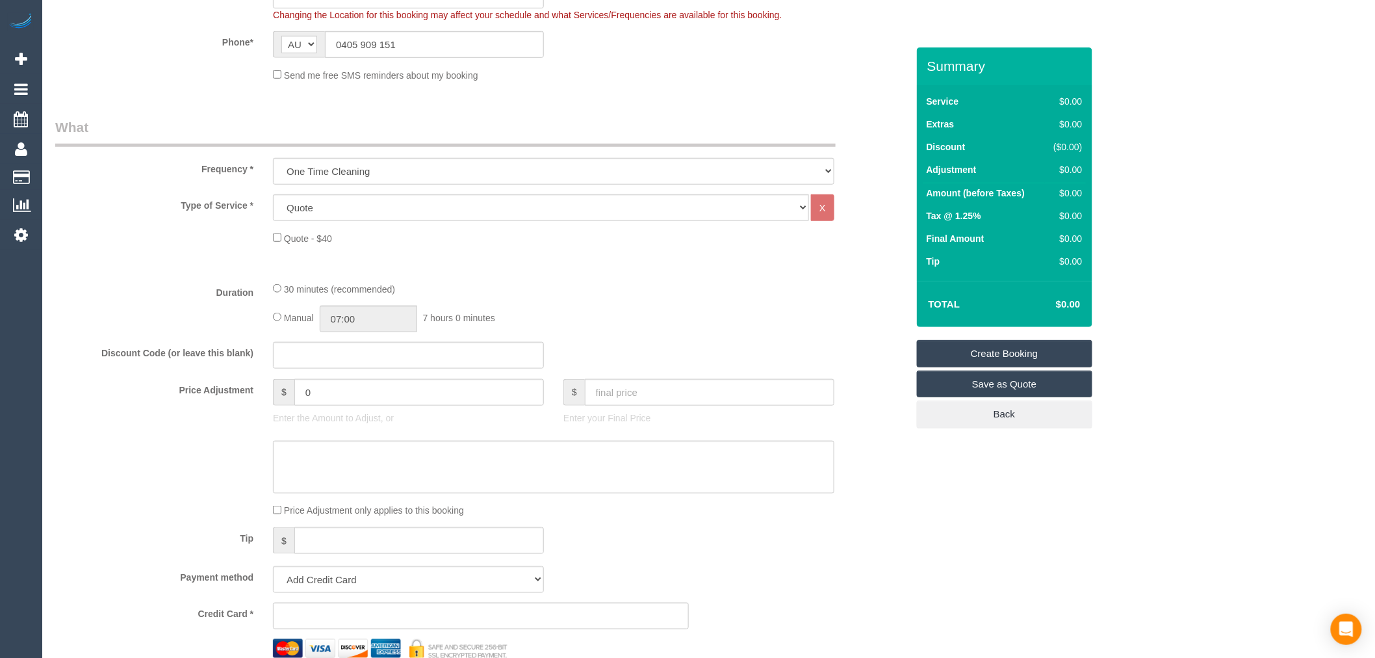
click at [282, 319] on div "Manual 07:00 7 hours 0 minutes" at bounding box center [554, 318] width 562 height 27
type input "00:30"
click at [362, 400] on input "0" at bounding box center [419, 392] width 250 height 27
drag, startPoint x: 346, startPoint y: 400, endPoint x: 185, endPoint y: 386, distance: 161.1
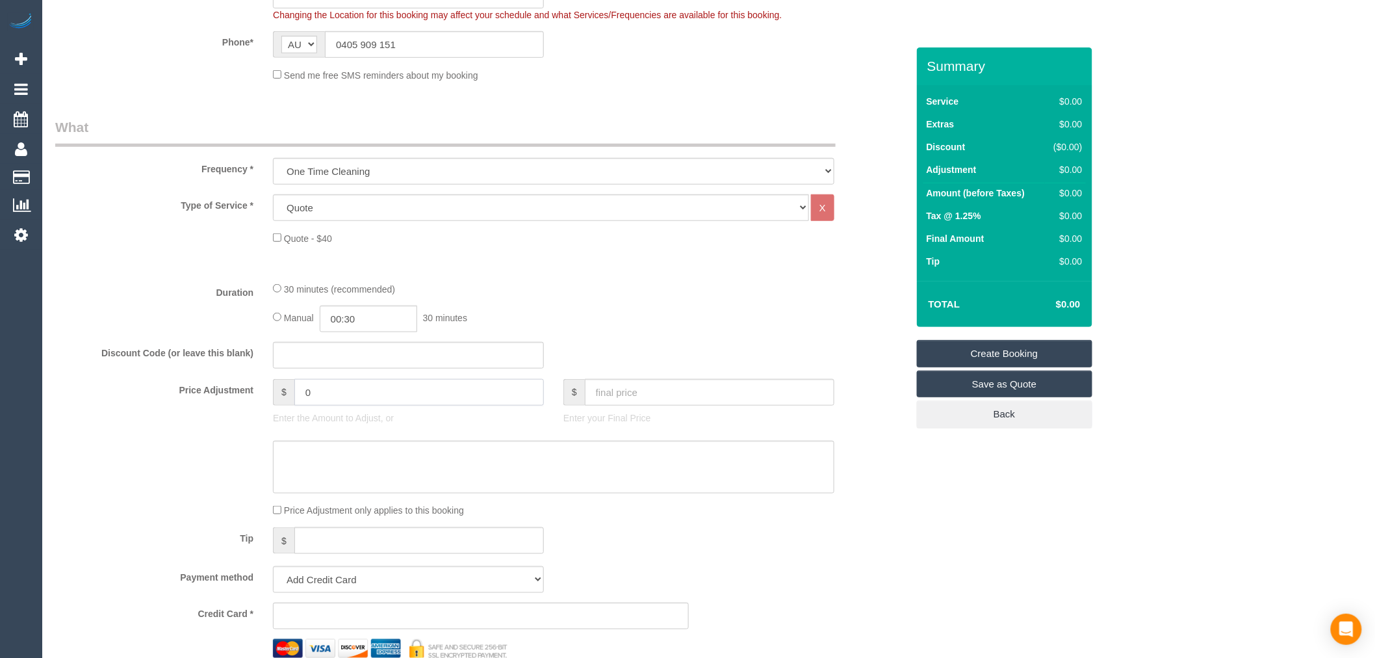
click at [190, 389] on div "Price Adjustment $ 0 Enter the Amount to Adjust, or $ Enter your Final Price" at bounding box center [481, 405] width 872 height 52
type input "108"
click at [646, 315] on div "Manual 00:30 30 minutes" at bounding box center [554, 318] width 562 height 27
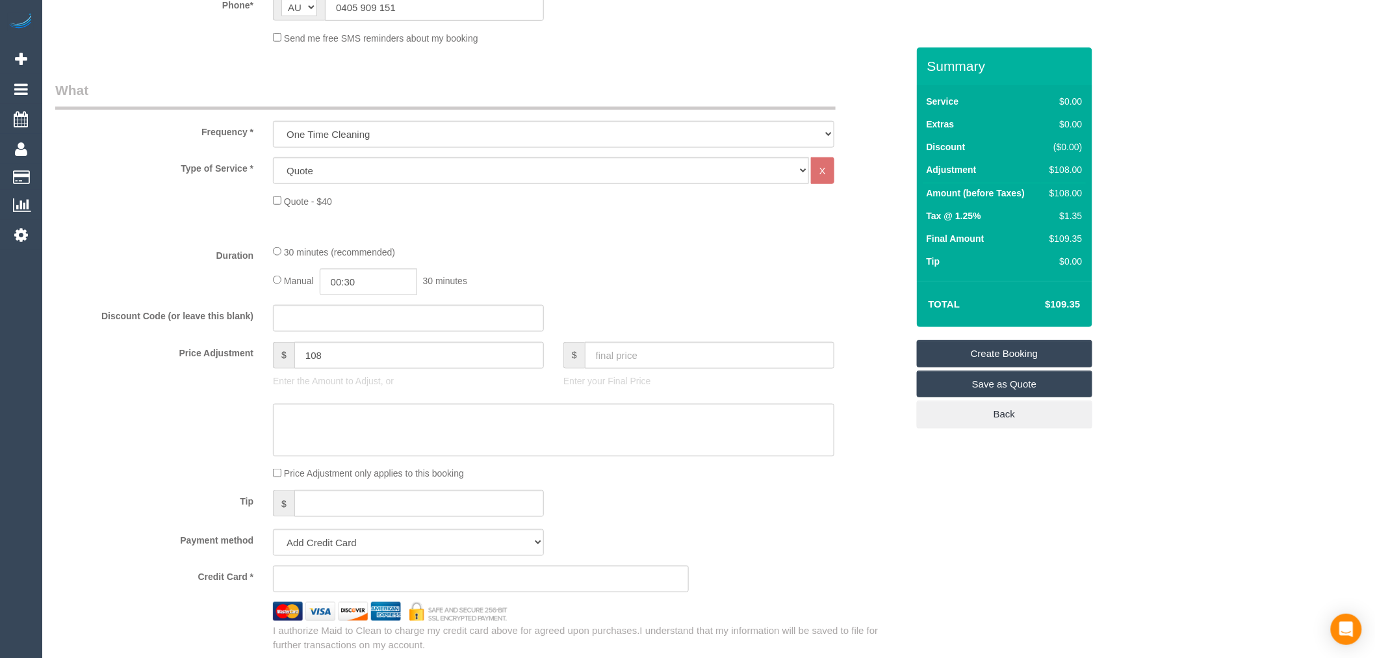
scroll to position [505, 0]
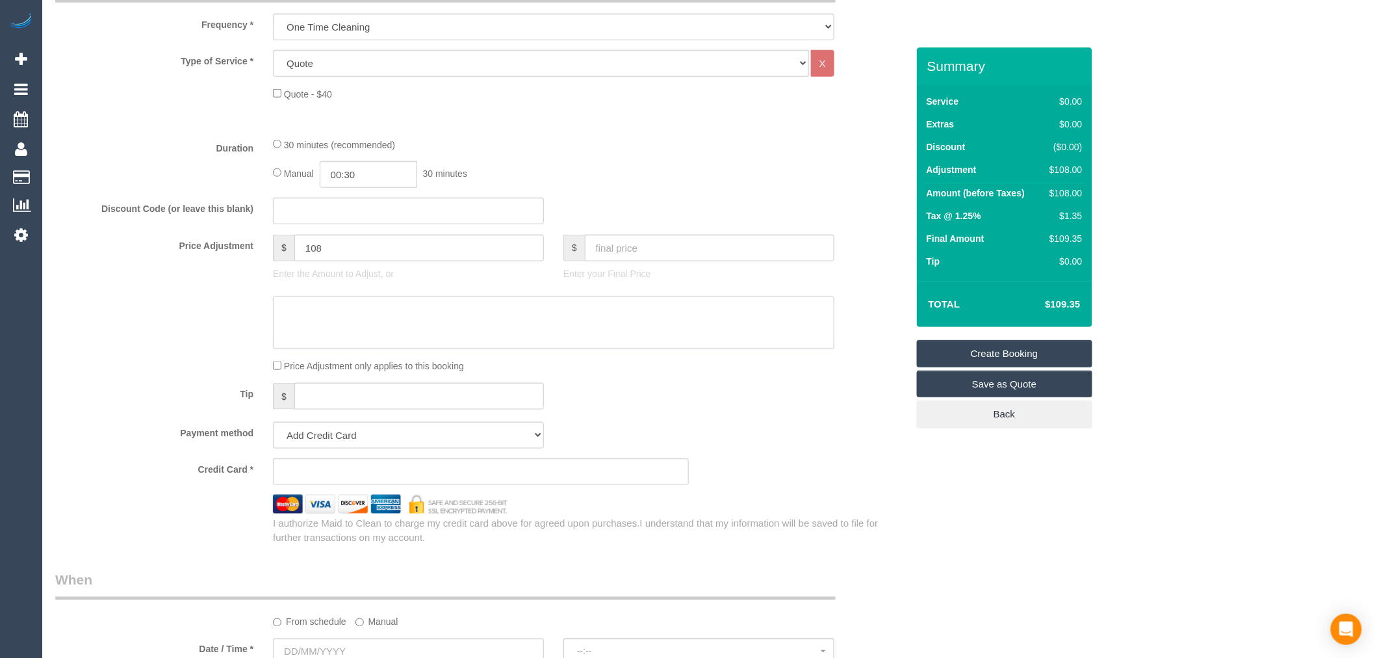
click at [408, 311] on textarea at bounding box center [554, 322] width 562 height 53
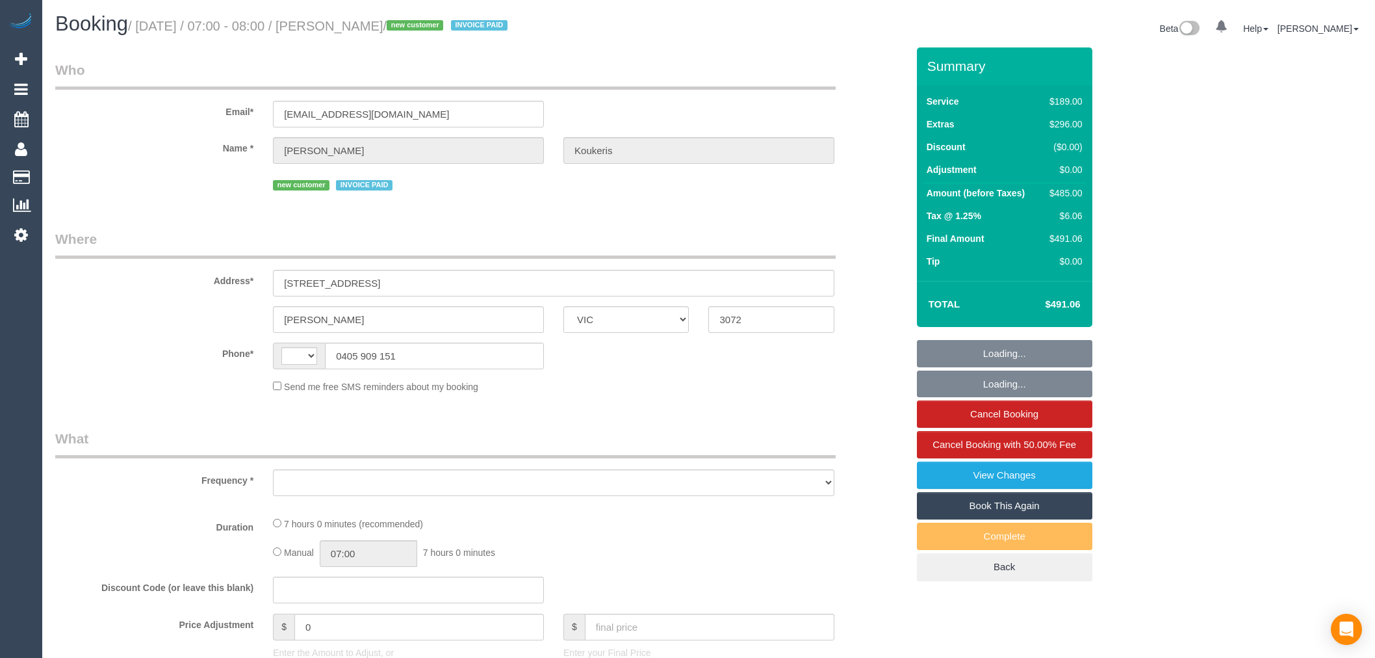
select select "VIC"
select select "string:AU"
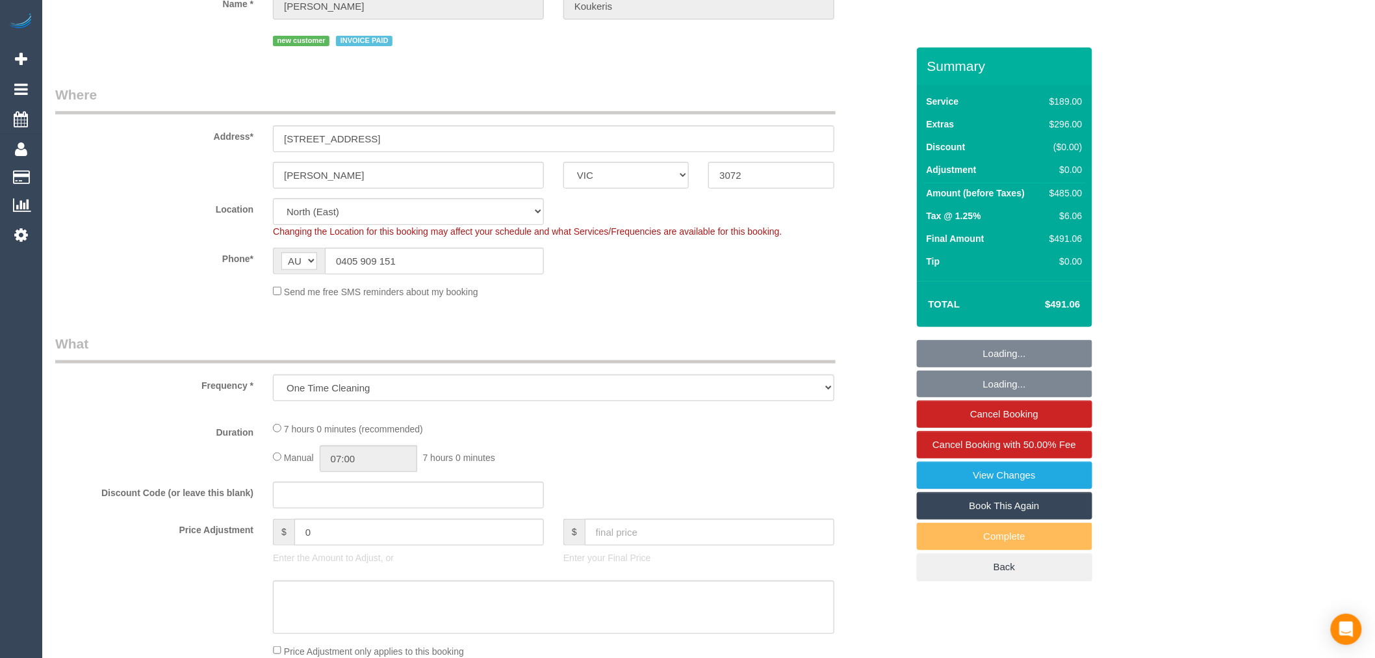
select select "object:826"
select select "spot1"
select select "number:28"
select select "number:14"
select select "number:19"
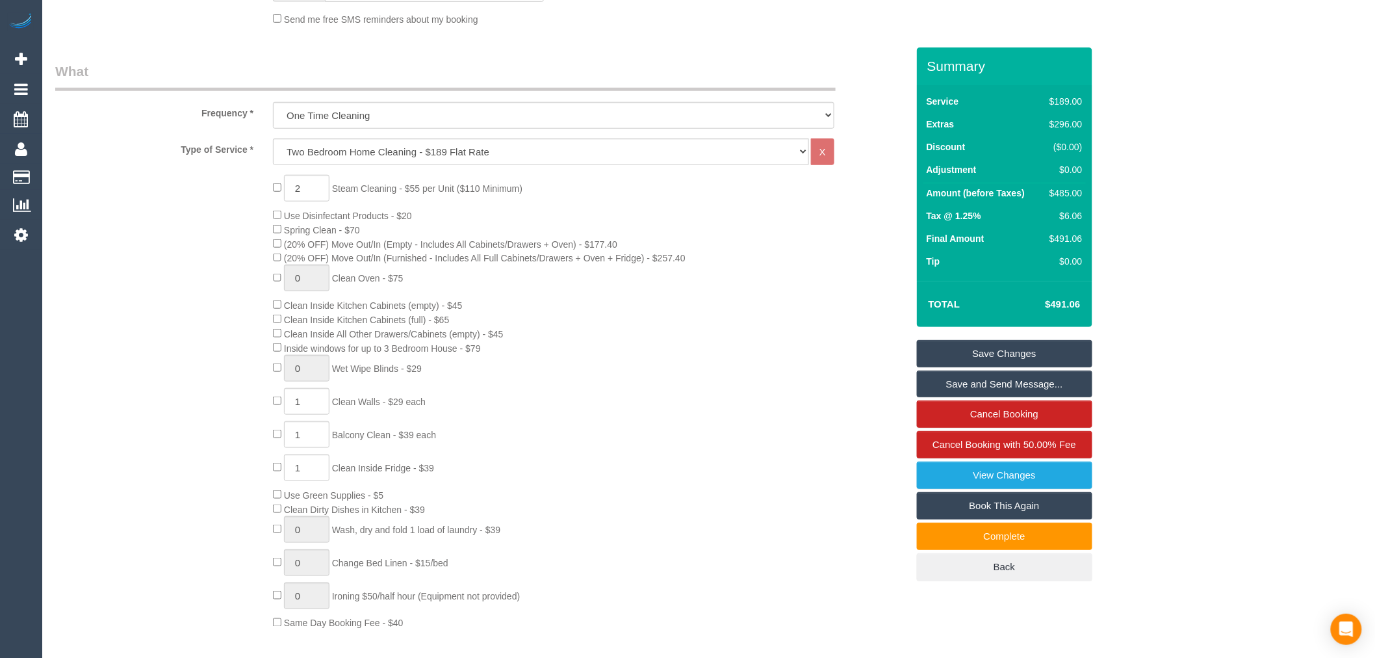
scroll to position [433, 0]
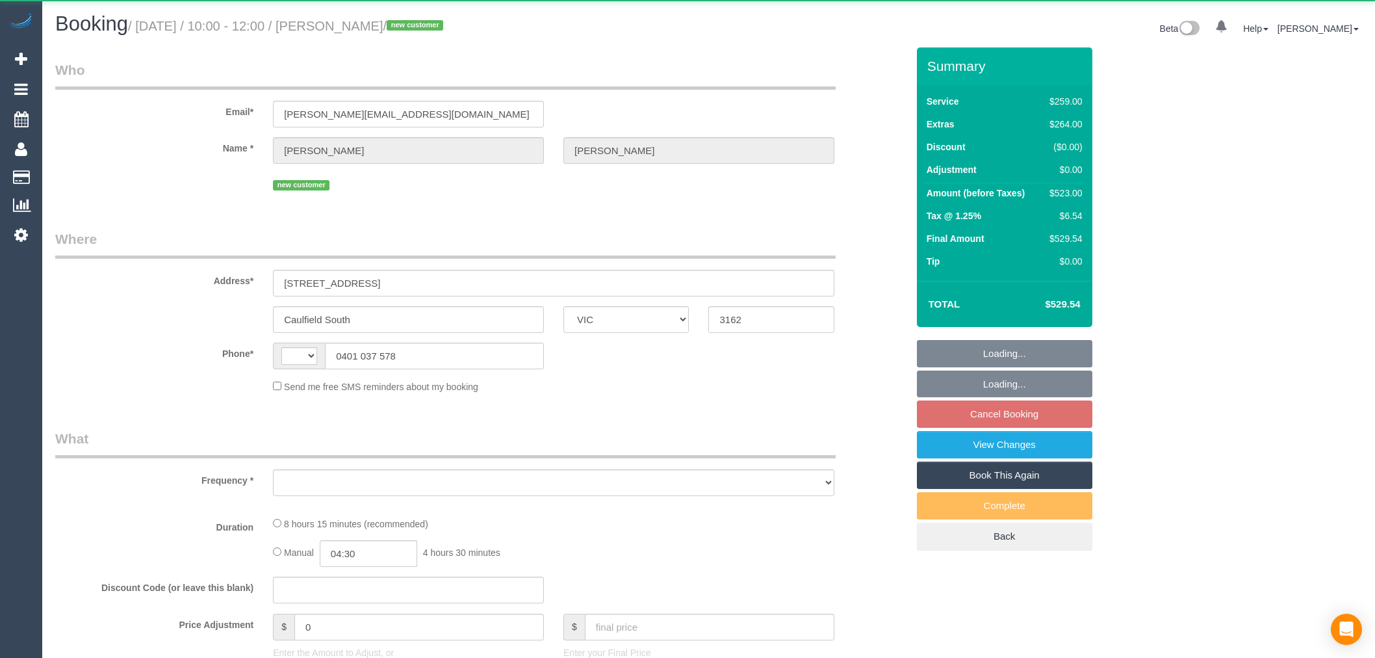
select select "VIC"
click at [1045, 445] on link "View Changes" at bounding box center [1004, 444] width 175 height 27
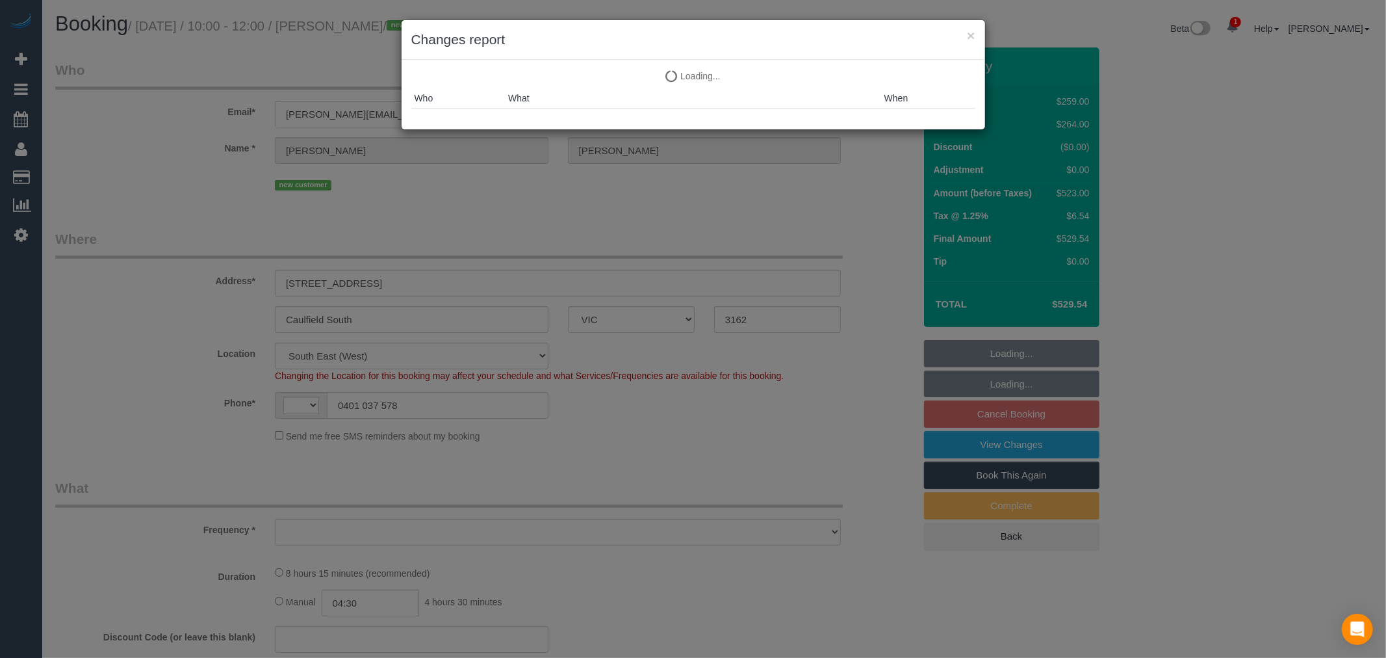
select select "object:346"
select select "string:stripe-pm_1S5IFI2GScqysDRVXsWQiMML"
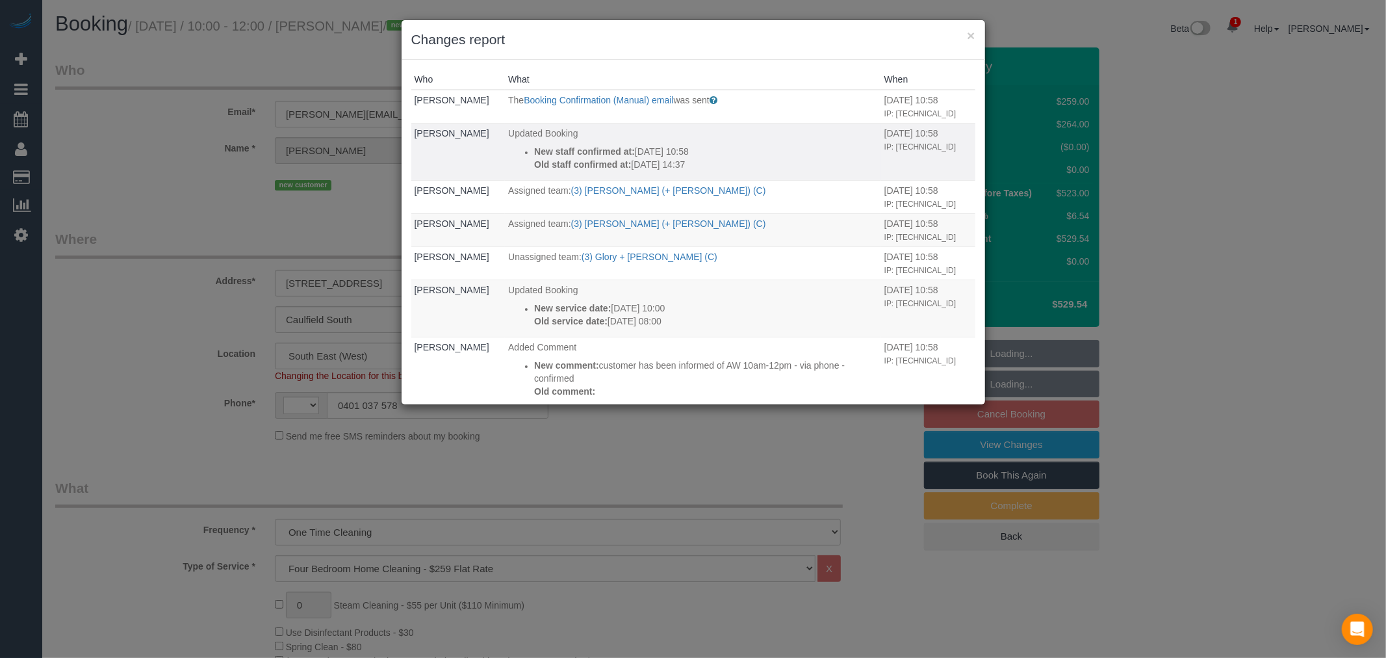
select select "object:733"
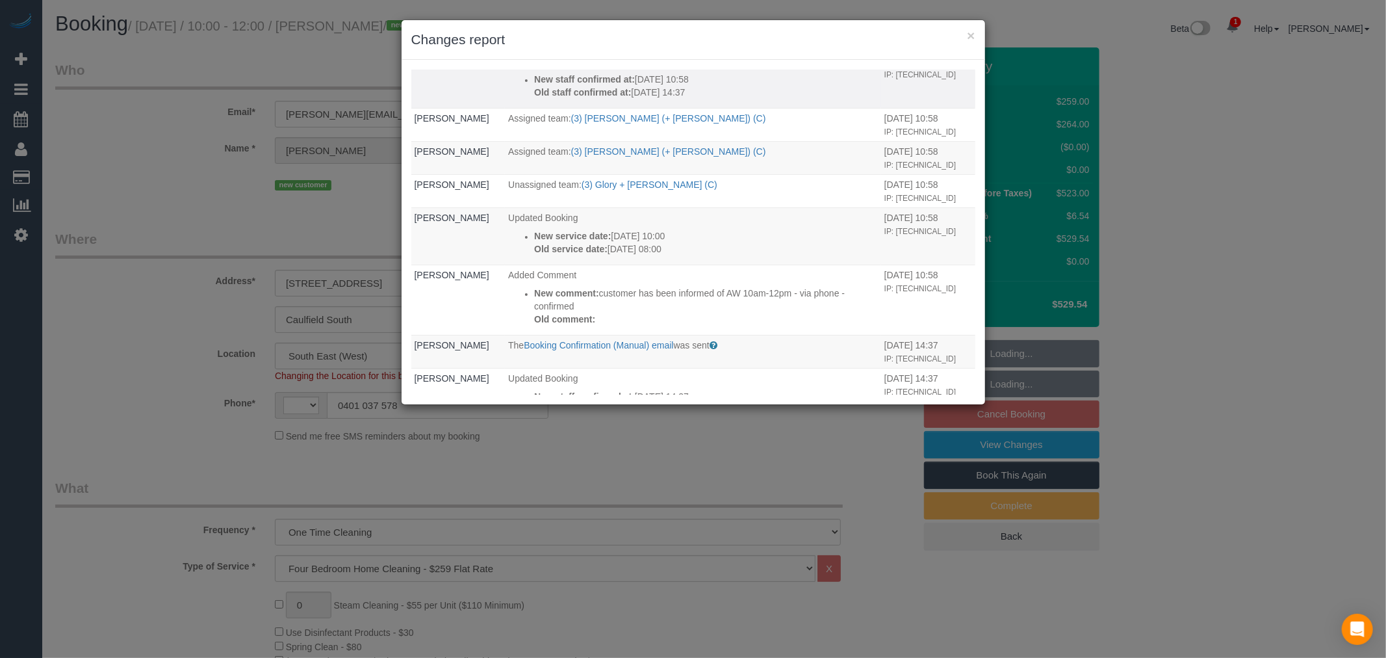
select select "string:AU"
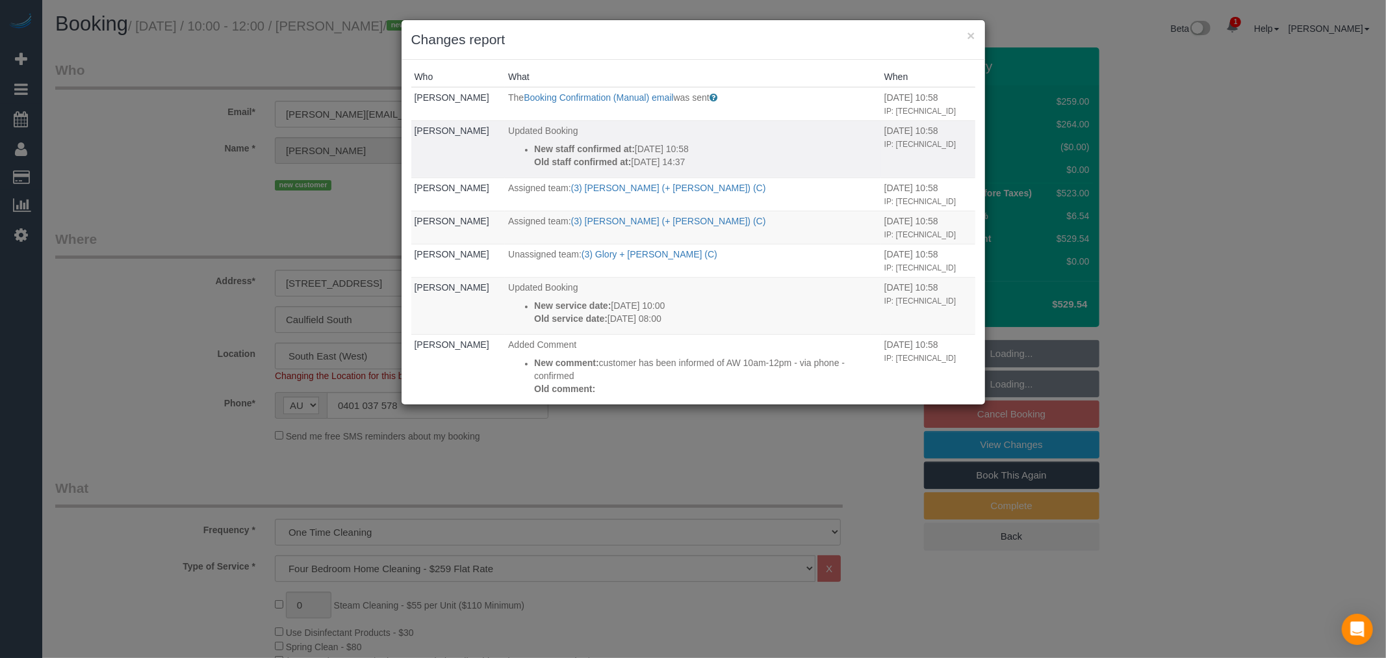
select select "number:29"
select select "number:14"
select select "number:19"
select select "number:24"
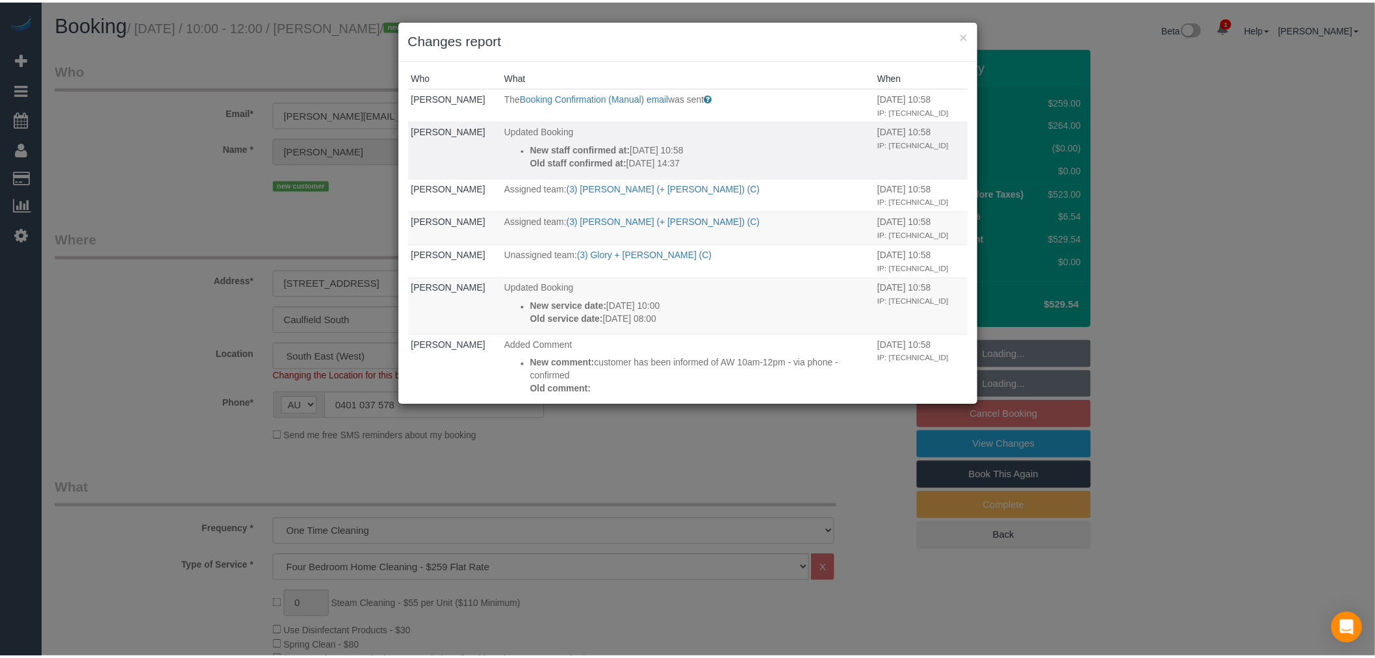
scroll to position [0, 0]
